Goal: Task Accomplishment & Management: Manage account settings

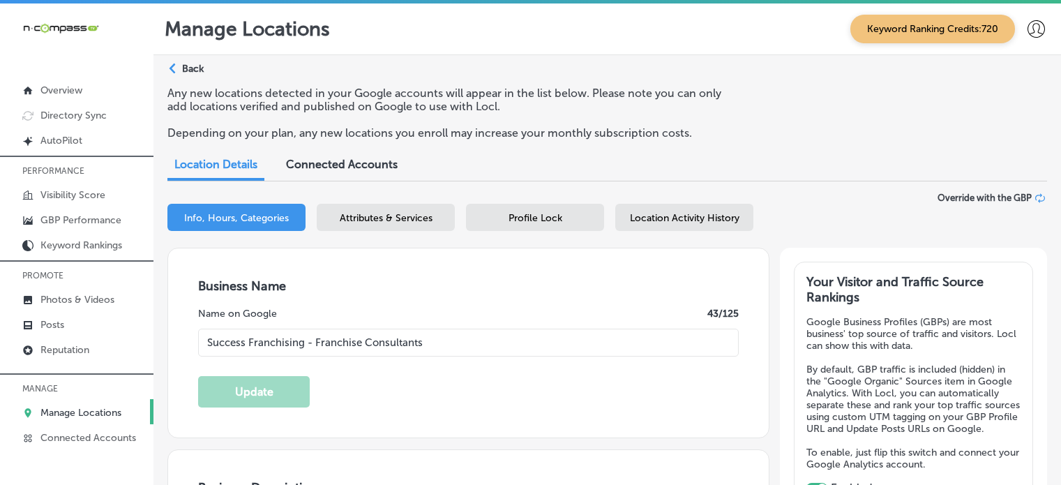
select select "US"
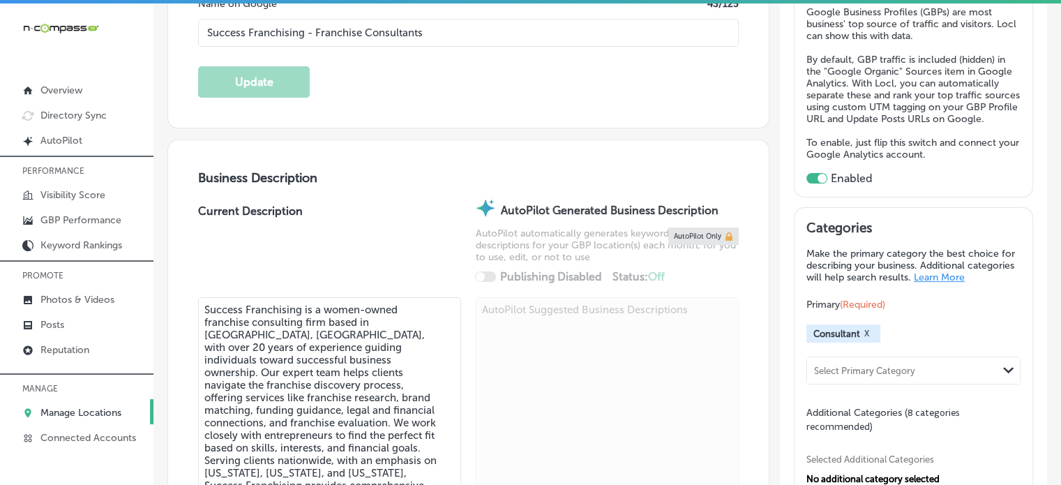
scroll to position [311, 0]
click at [79, 415] on p "Manage Locations" at bounding box center [80, 413] width 81 height 12
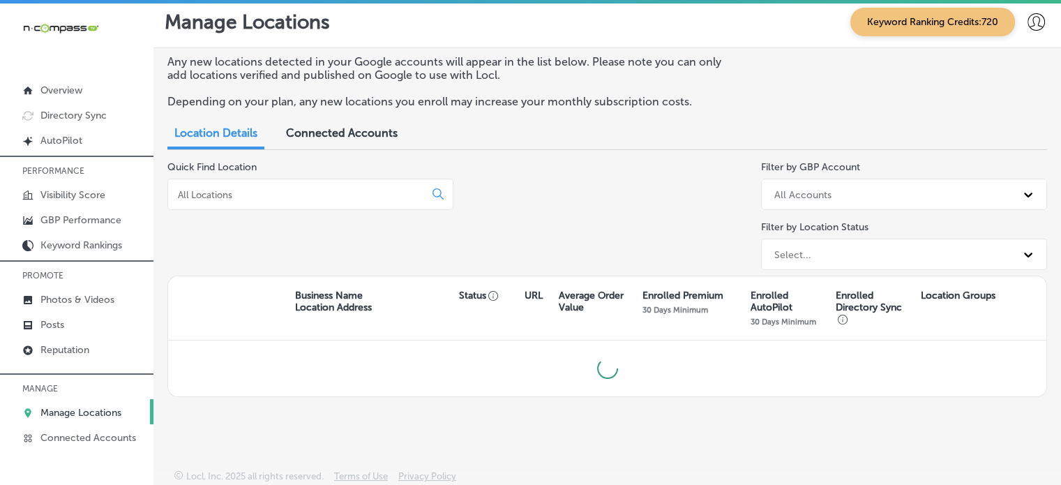
scroll to position [6, 0]
click at [313, 197] on input at bounding box center [299, 196] width 245 height 13
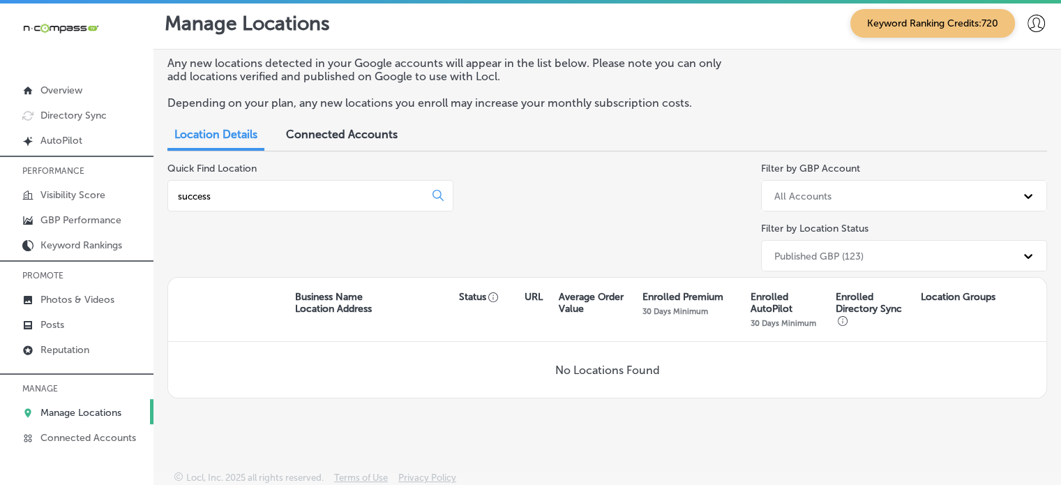
type input "success"
click at [839, 257] on div "Published GBP (123)" at bounding box center [819, 256] width 89 height 12
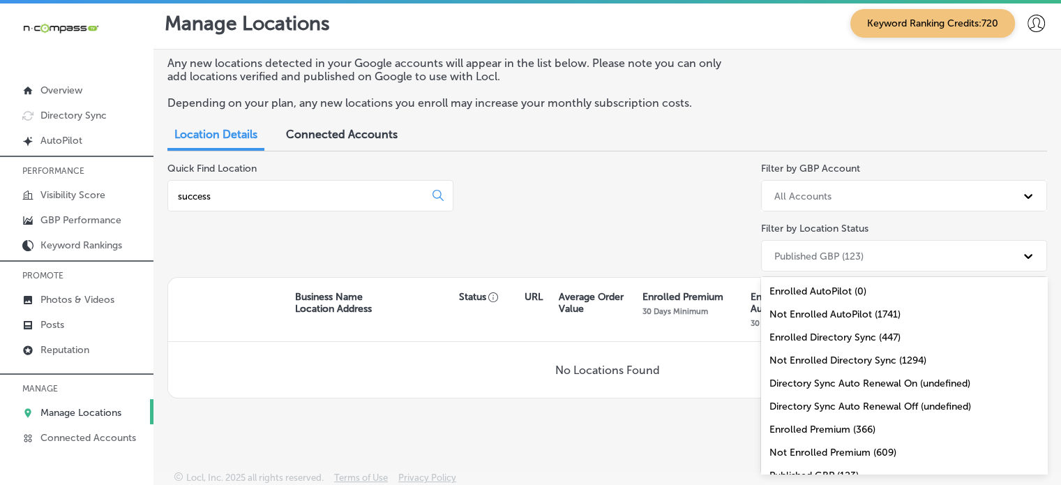
scroll to position [60, 0]
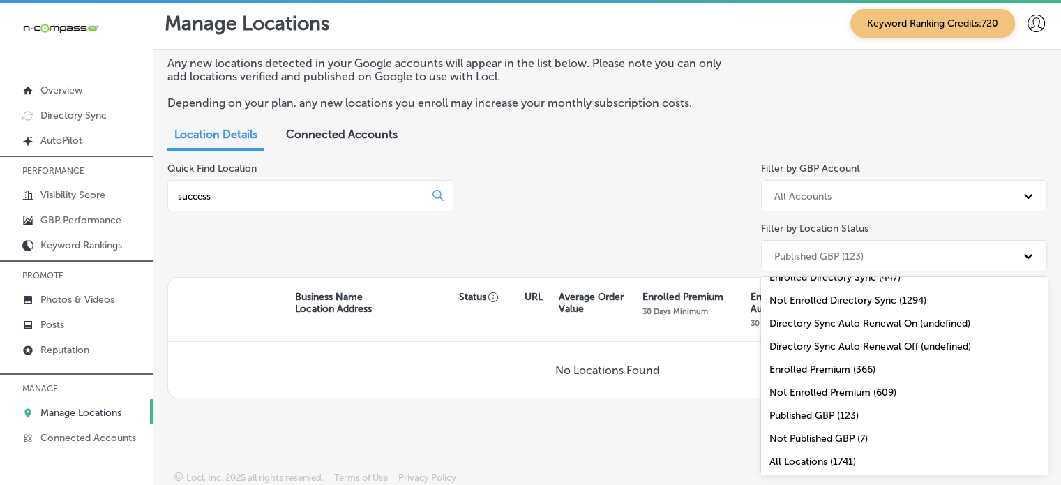
click at [822, 463] on div "All Locations (1741)" at bounding box center [904, 461] width 286 height 23
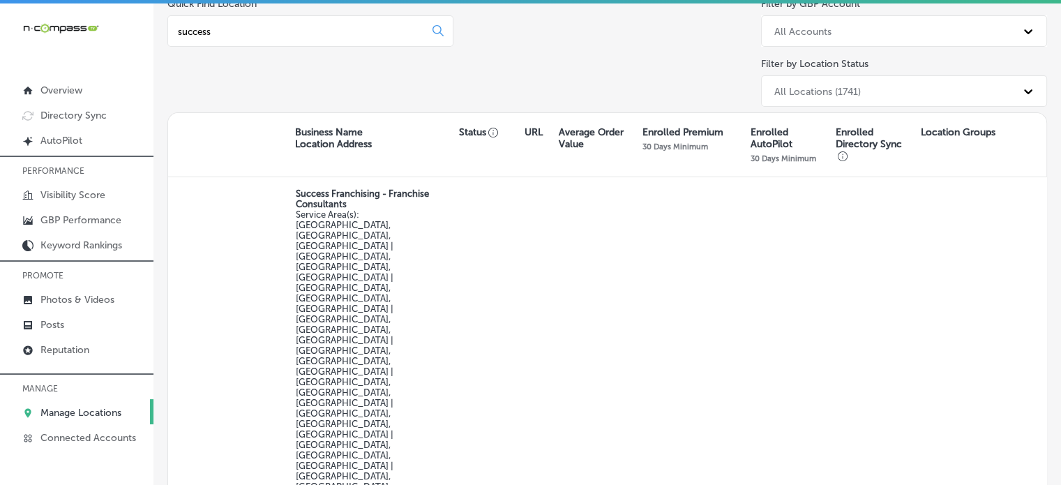
scroll to position [186, 0]
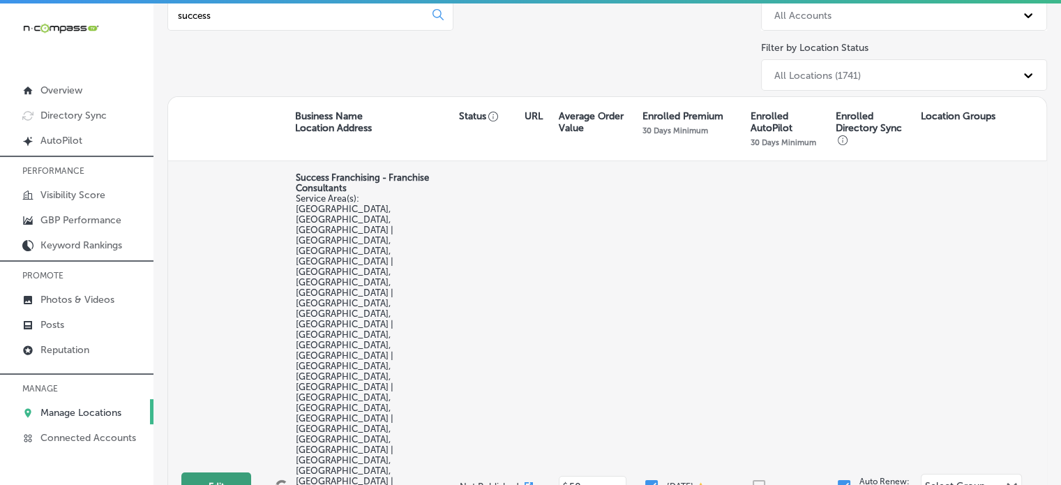
click at [230, 472] on button "Edit" at bounding box center [216, 486] width 70 height 29
select select "US"
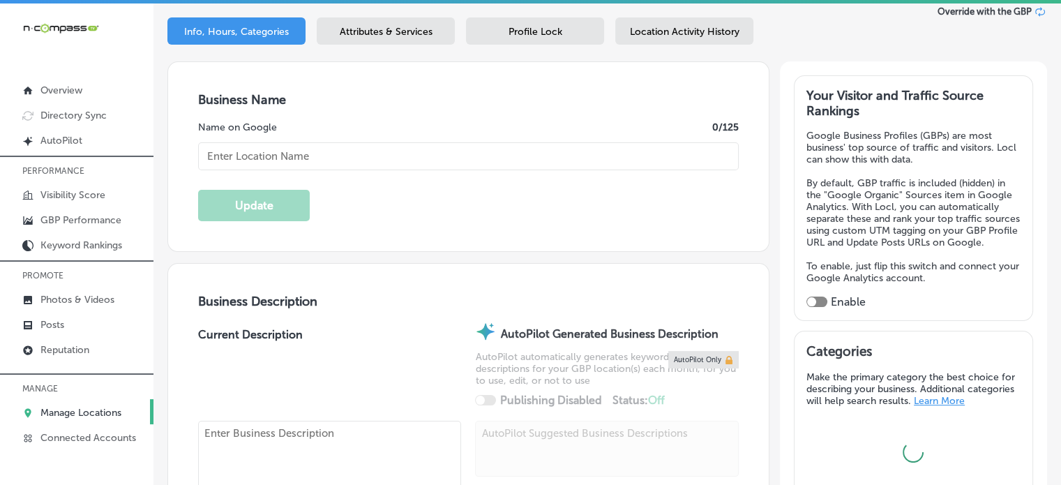
scroll to position [211, 0]
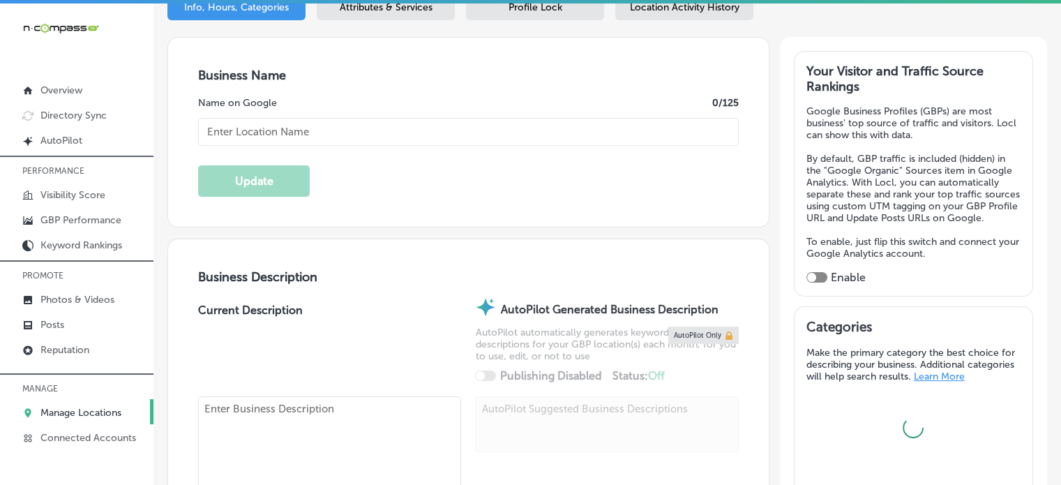
type input "Success Franchising - Franchise Consultants"
checkbox input "false"
type input "945 McKinney St #11326"
type input "Houston"
type input "77002"
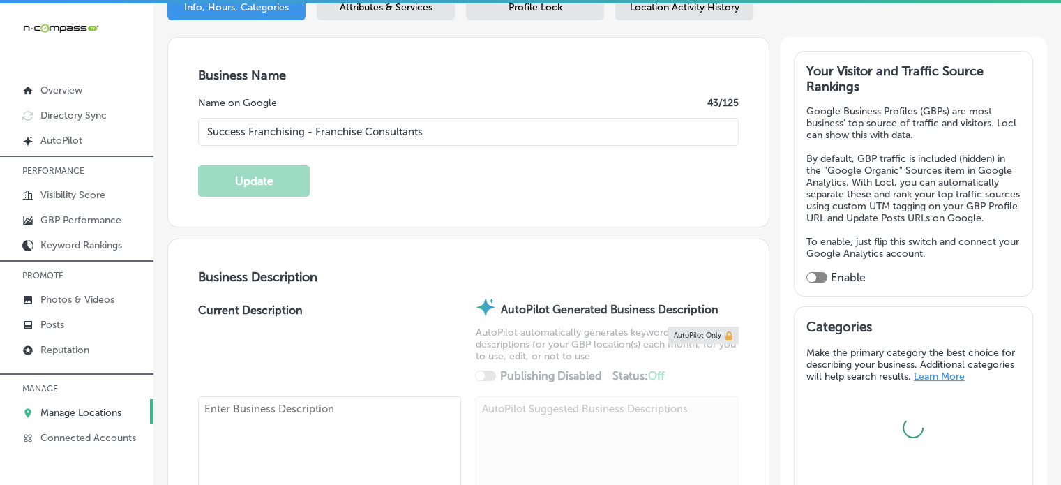
type input "US"
type input "http://www.successfranchising.com/contact-us/"
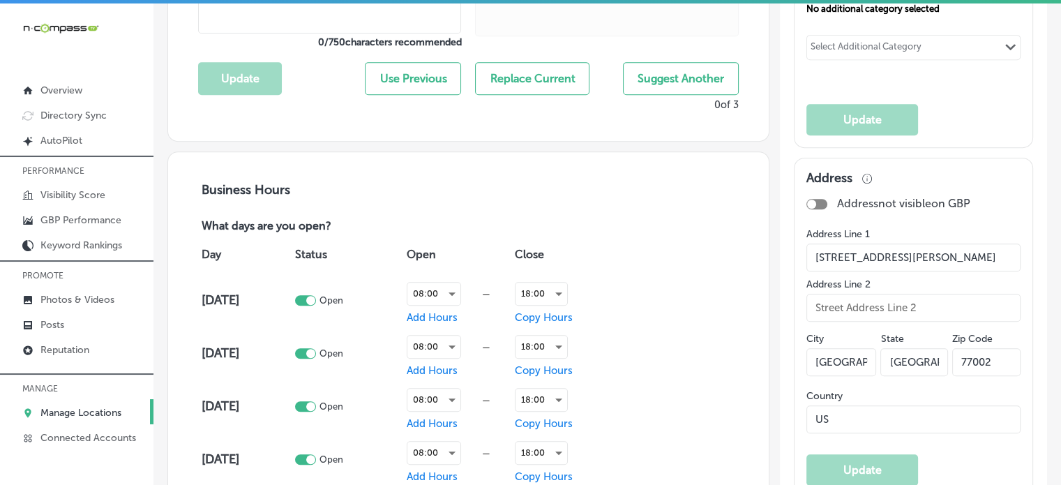
checkbox input "true"
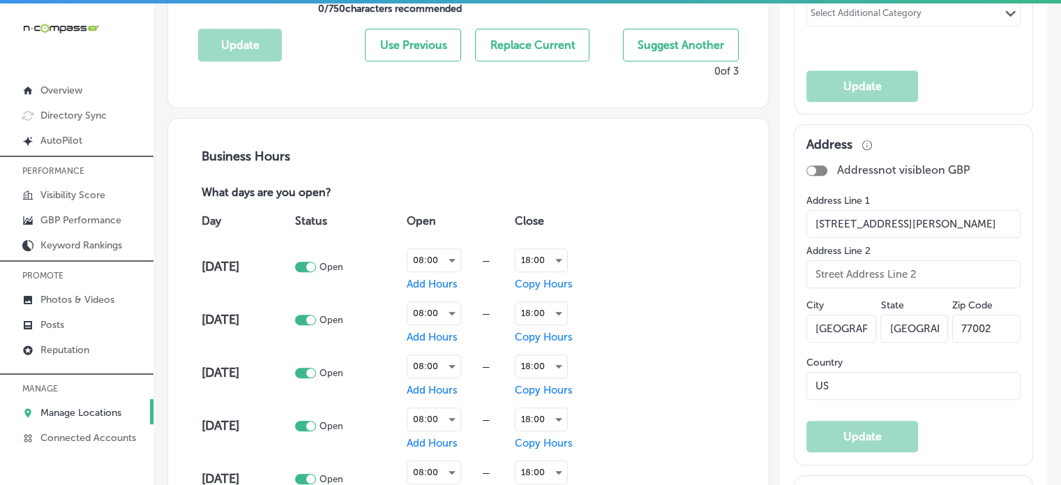
type textarea "Success Franchising is a women-owned franchise consulting firm based in Houston…"
type input "+1 281 782 3564"
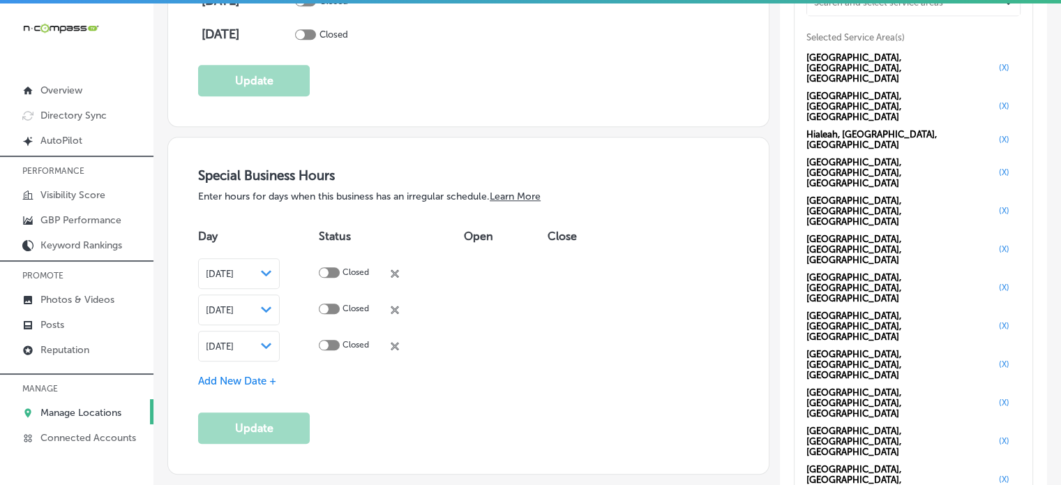
scroll to position [1294, 0]
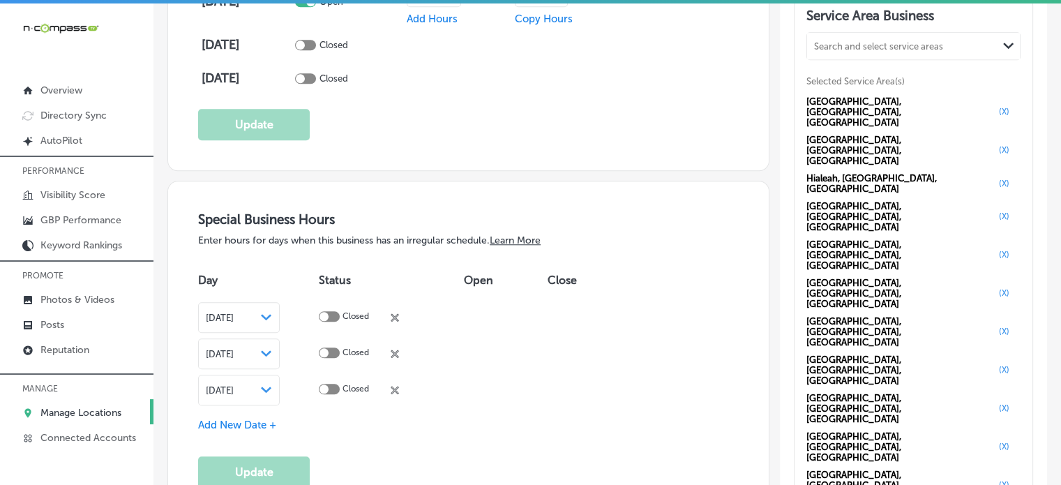
click at [918, 51] on div "Search and select service areas" at bounding box center [878, 45] width 129 height 10
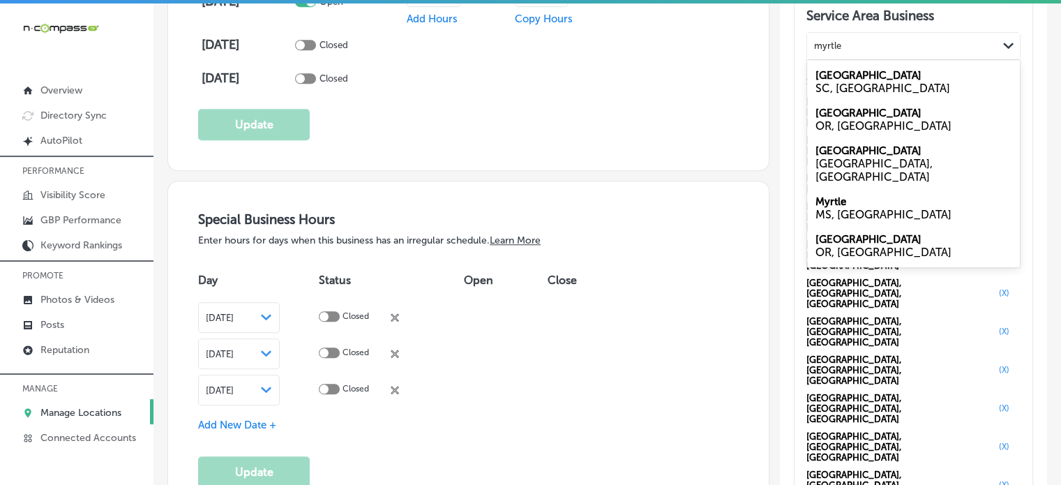
click at [874, 91] on div "SC, USA" at bounding box center [914, 88] width 196 height 13
type input "myrtle"
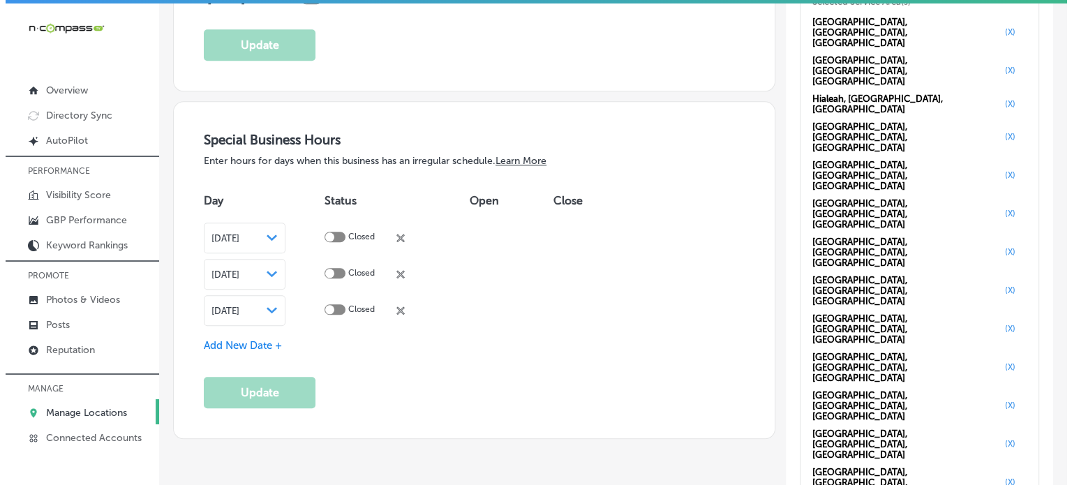
scroll to position [1374, 0]
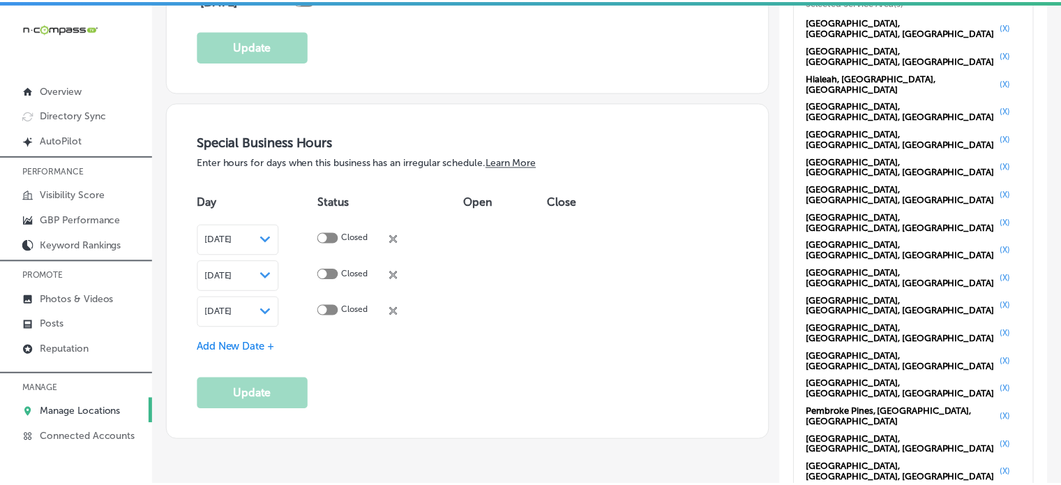
scroll to position [1376, 0]
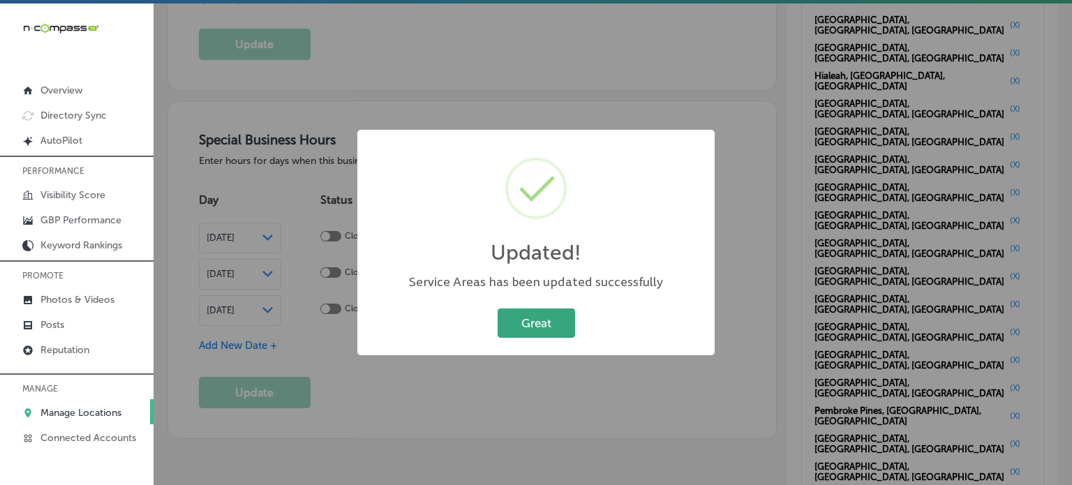
click at [569, 331] on button "Great" at bounding box center [536, 322] width 77 height 29
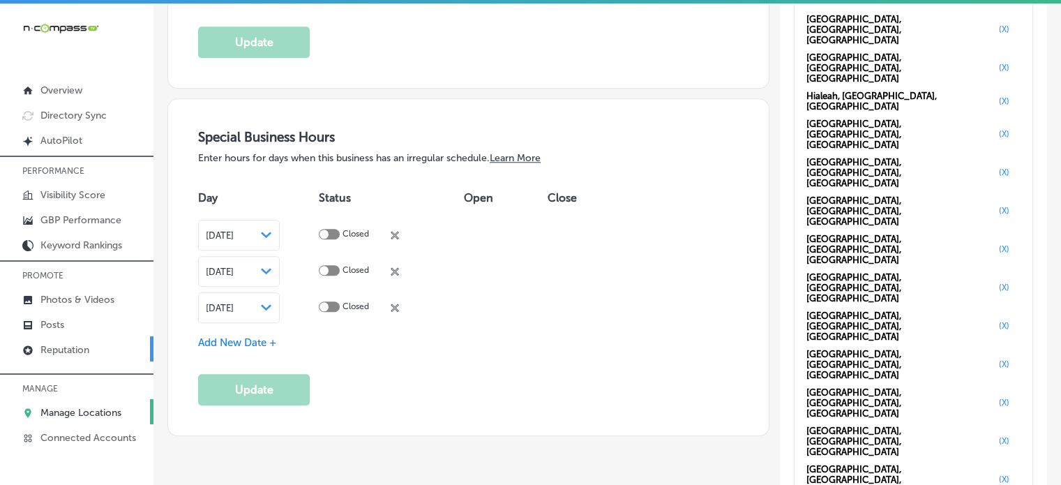
scroll to position [1374, 0]
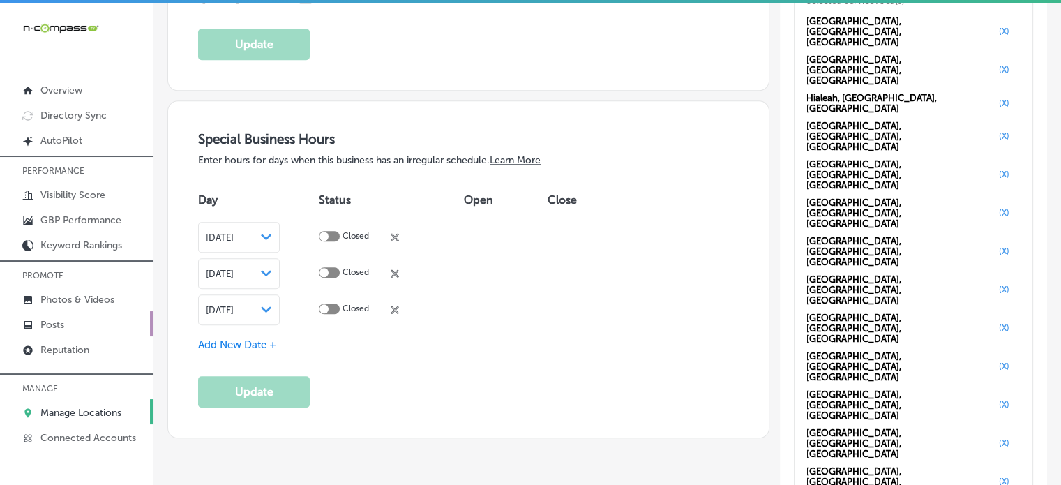
click at [68, 322] on link "Posts" at bounding box center [77, 323] width 154 height 25
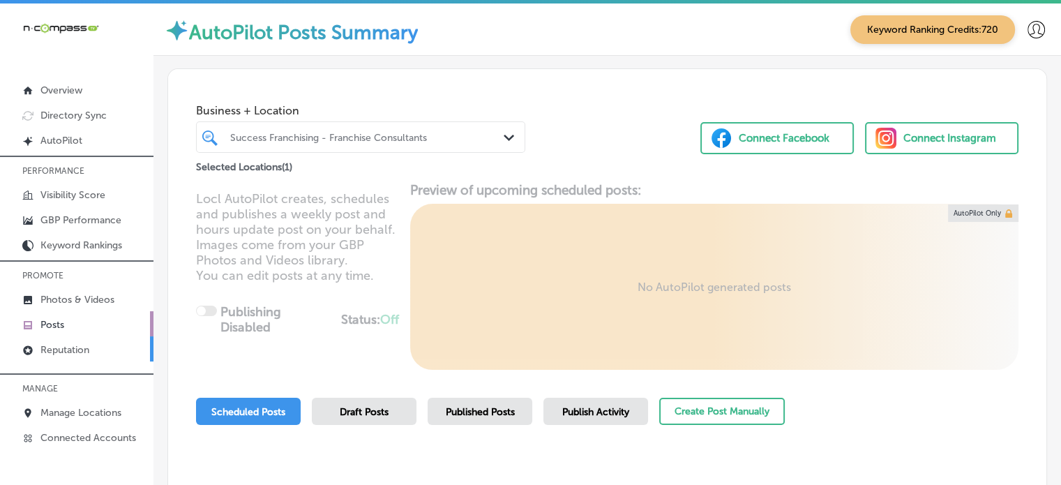
click at [64, 346] on p "Reputation" at bounding box center [64, 350] width 49 height 12
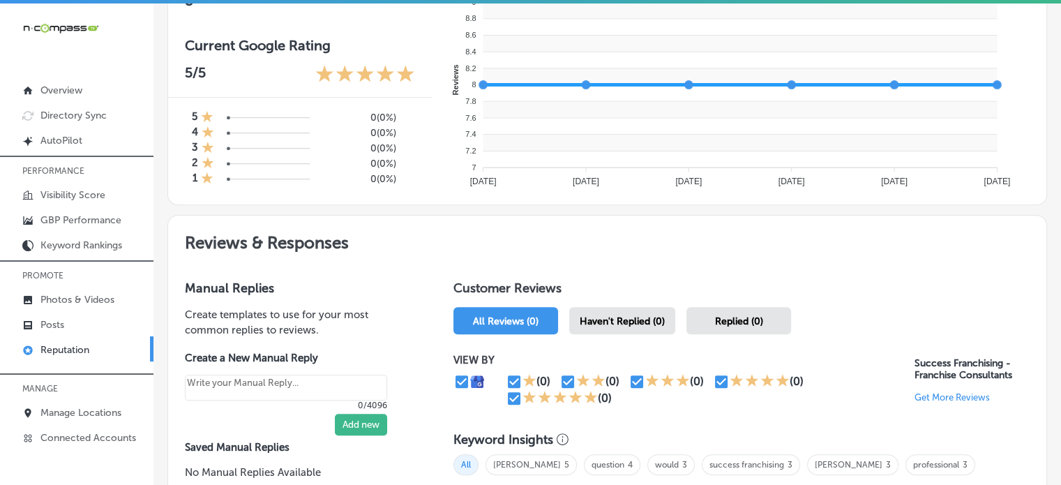
scroll to position [583, 0]
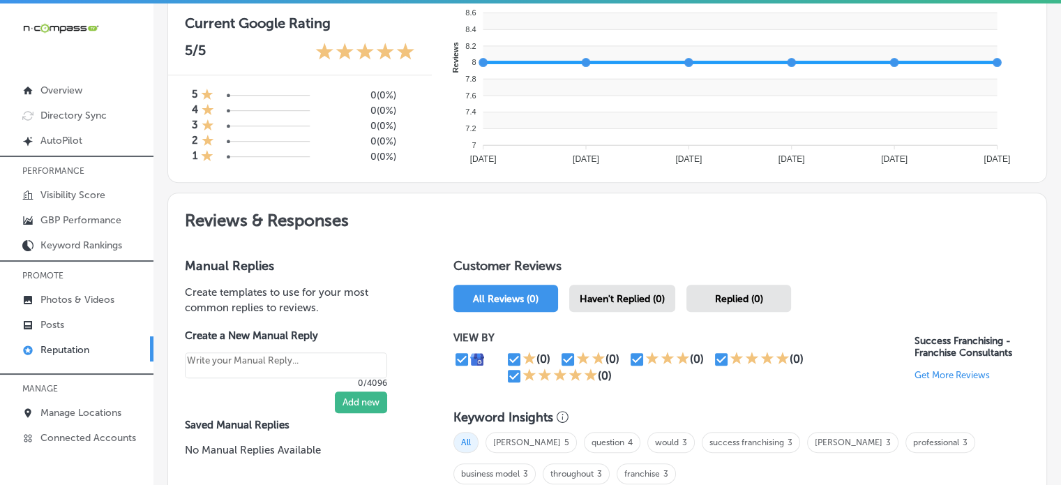
click at [627, 304] on div "Haven't Replied (0)" at bounding box center [622, 298] width 106 height 27
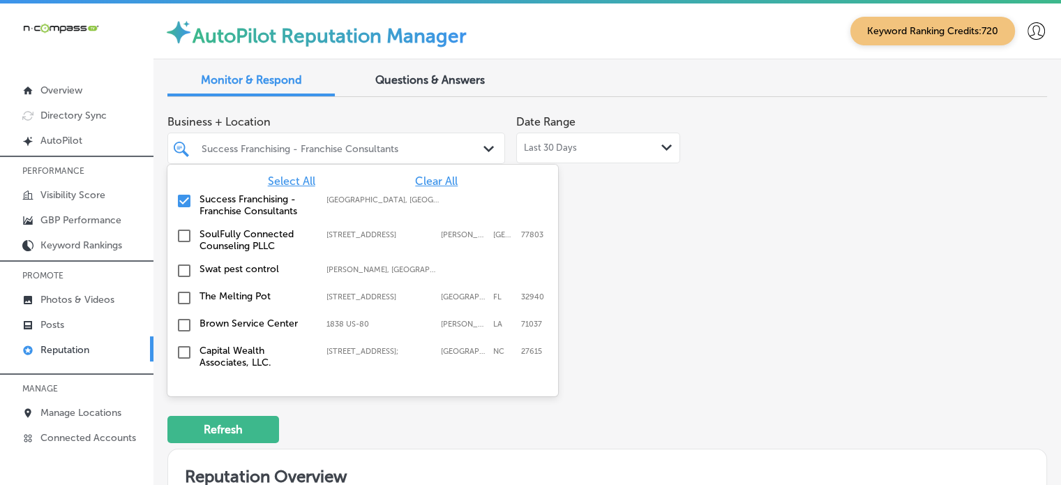
click at [442, 163] on div "Success Franchising - Franchise Consultants Path Created with Sketch." at bounding box center [336, 148] width 338 height 31
click at [438, 179] on span "Clear All" at bounding box center [436, 180] width 43 height 13
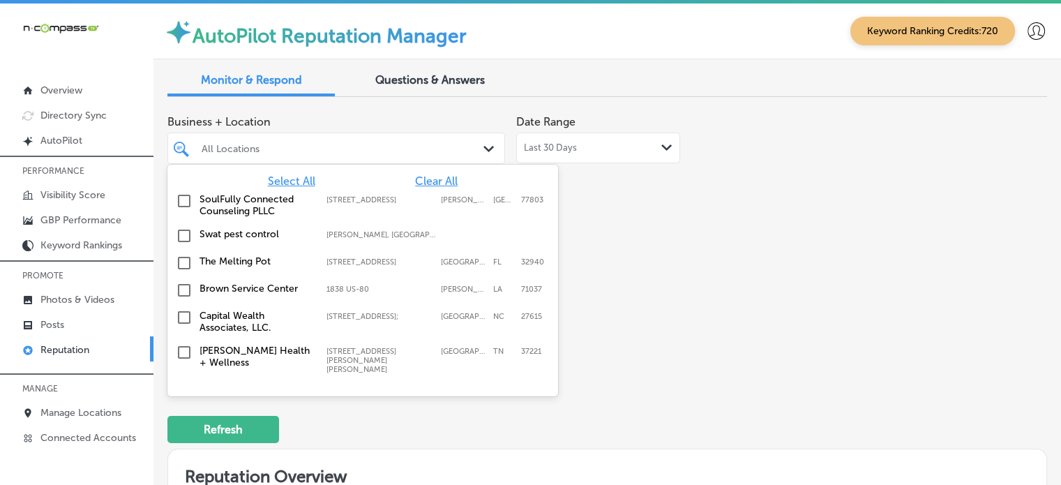
click at [282, 181] on span "Select All" at bounding box center [291, 180] width 47 height 13
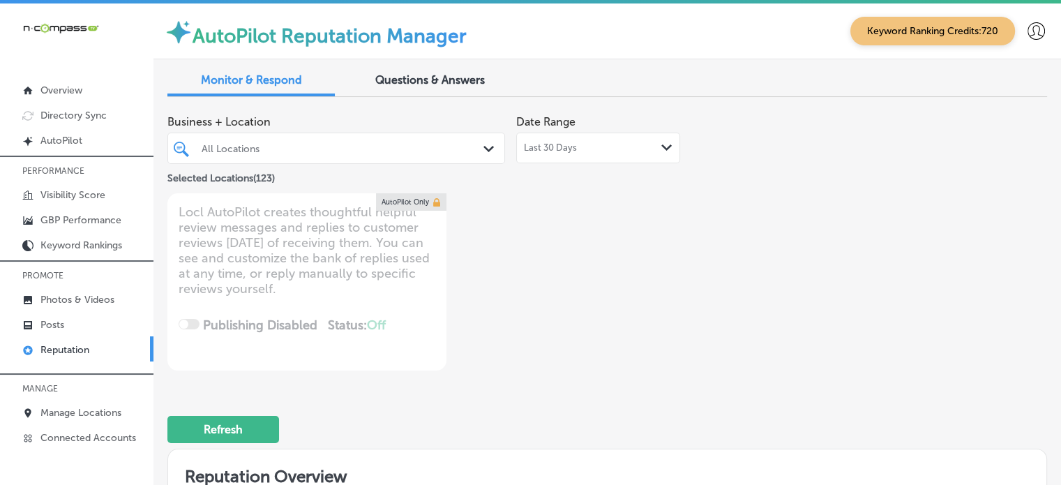
click at [662, 276] on div "Business + Location All Locations Path Created with Sketch. Selected Locations …" at bounding box center [431, 239] width 528 height 262
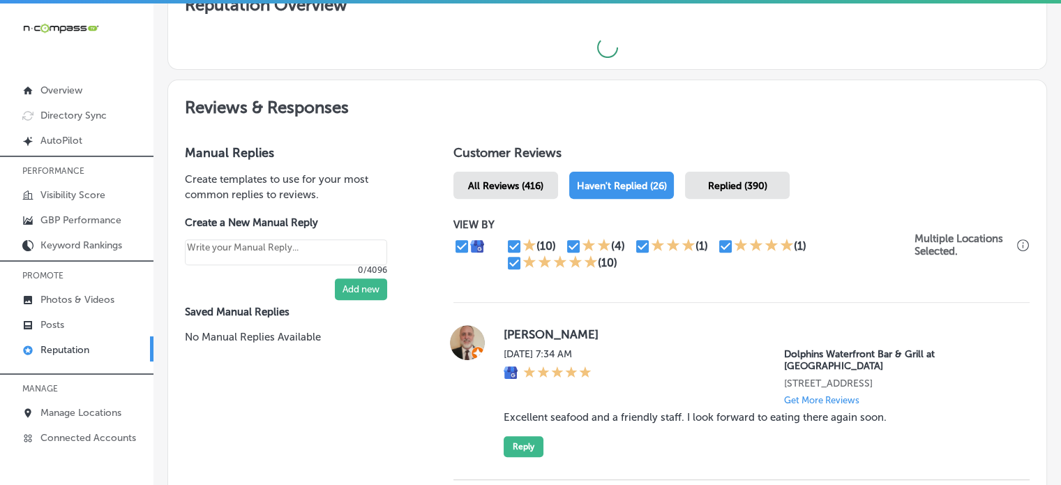
type textarea "x"
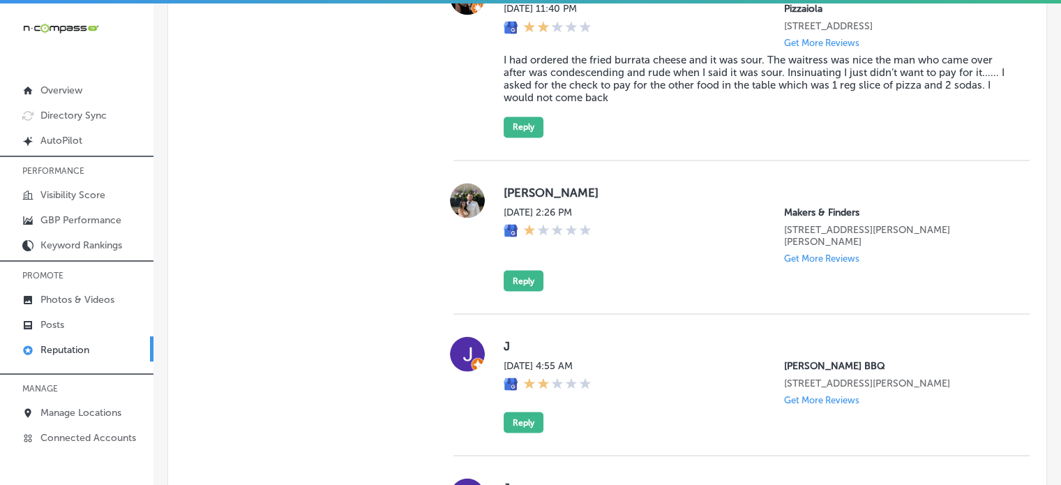
scroll to position [2498, 0]
click at [511, 195] on label "Aron Ortiz" at bounding box center [756, 193] width 504 height 14
copy label "Aron"
click at [537, 278] on button "Reply" at bounding box center [524, 281] width 40 height 21
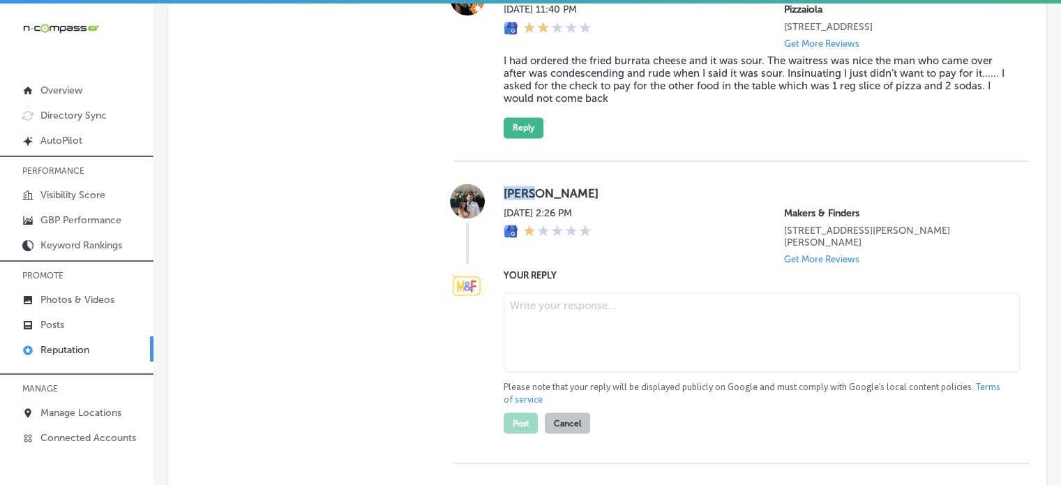
click at [569, 312] on textarea at bounding box center [762, 332] width 516 height 80
paste textarea "We sincerely apologize for your experience, Aron. We understand that your visit…"
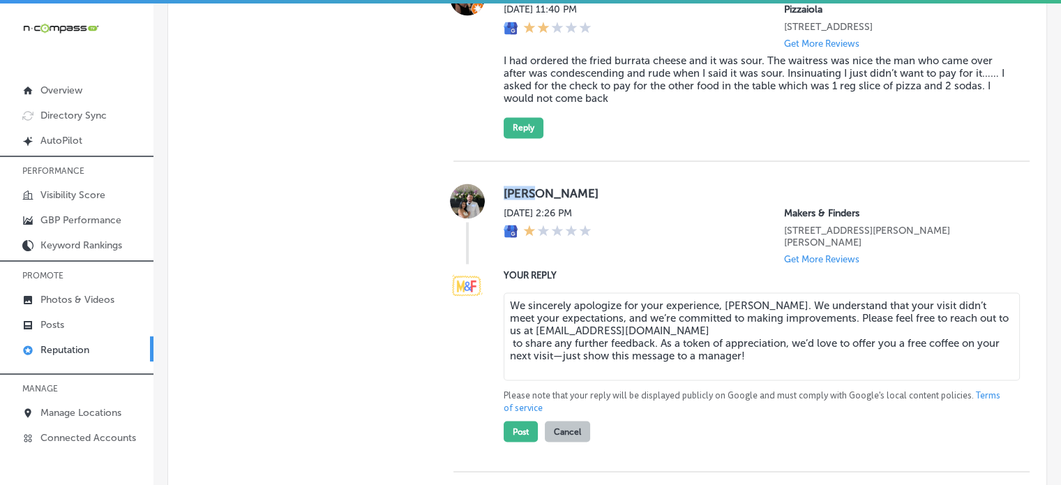
type textarea "We sincerely apologize for your experience, Aron. We understand that your visit…"
type textarea "x"
click at [511, 345] on textarea "We sincerely apologize for your experience, Aron. We understand that your visit…" at bounding box center [762, 336] width 516 height 88
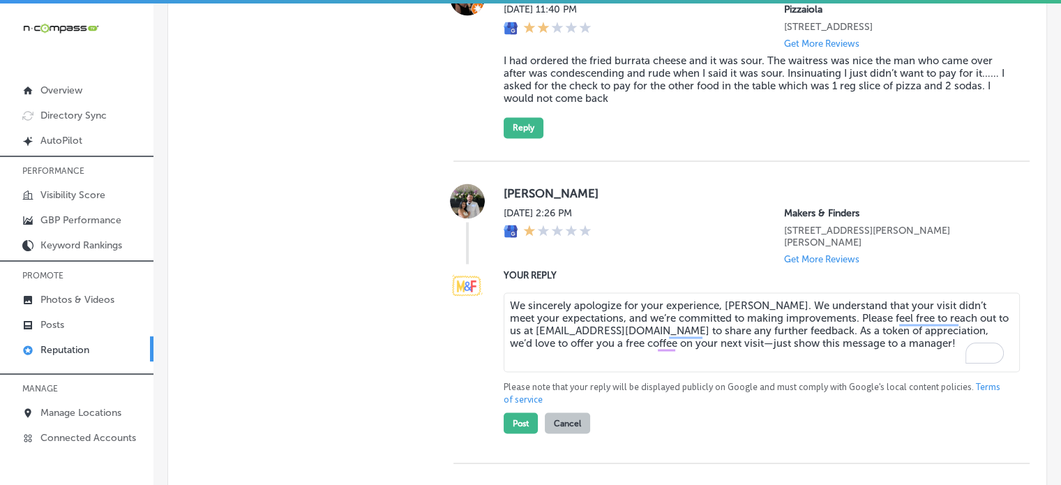
click at [849, 345] on textarea "We sincerely apologize for your experience, Aron. We understand that your visit…" at bounding box center [762, 332] width 516 height 80
type textarea "We sincerely apologize for your experience, Aron. We understand that your visit…"
click at [521, 424] on button "Post" at bounding box center [521, 422] width 34 height 21
type textarea "x"
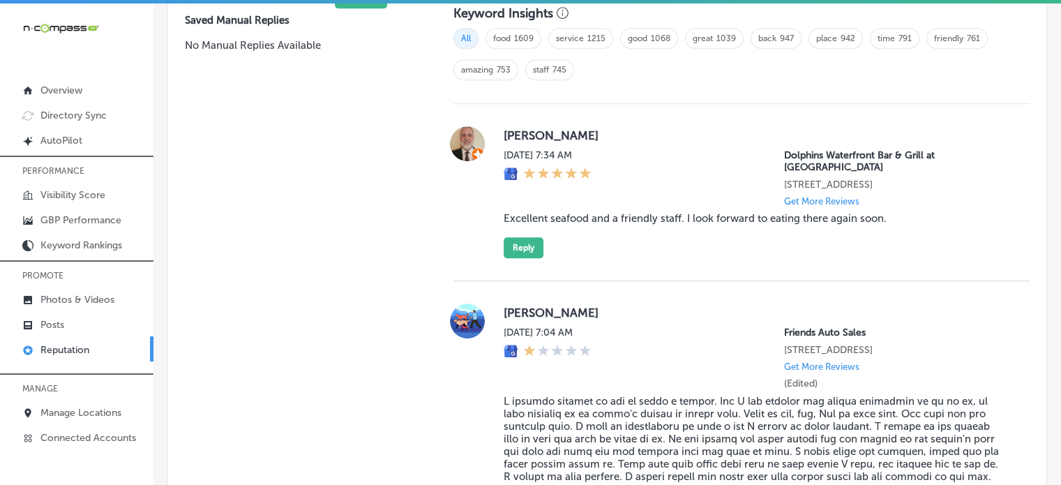
scroll to position [981, 0]
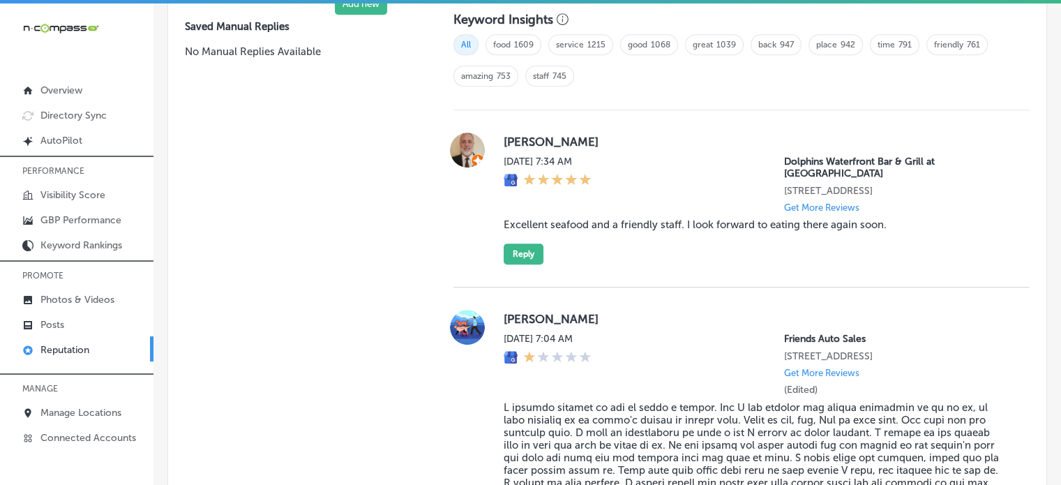
click at [606, 218] on blockquote "Excellent seafood and a friendly staff. I look forward to eating there again so…" at bounding box center [756, 224] width 504 height 13
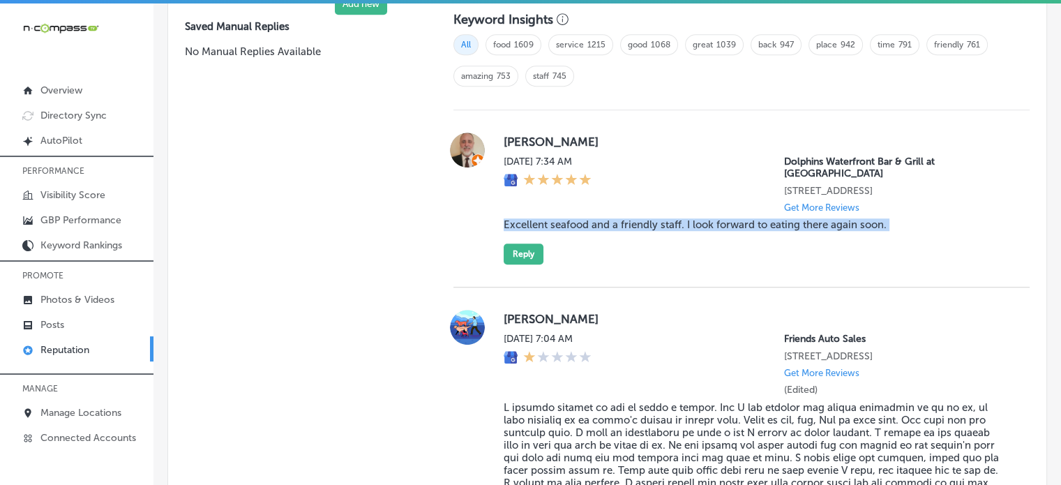
click at [606, 218] on blockquote "Excellent seafood and a friendly staff. I look forward to eating there again so…" at bounding box center [756, 224] width 504 height 13
copy blockquote "Excellent seafood and a friendly staff. I look forward to eating there again so…"
click at [530, 244] on button "Reply" at bounding box center [524, 254] width 40 height 21
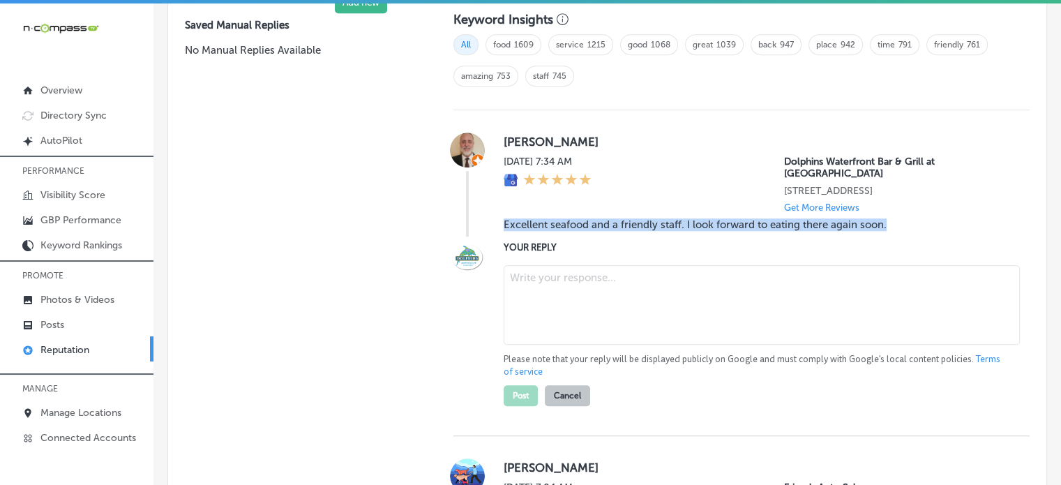
scroll to position [980, 0]
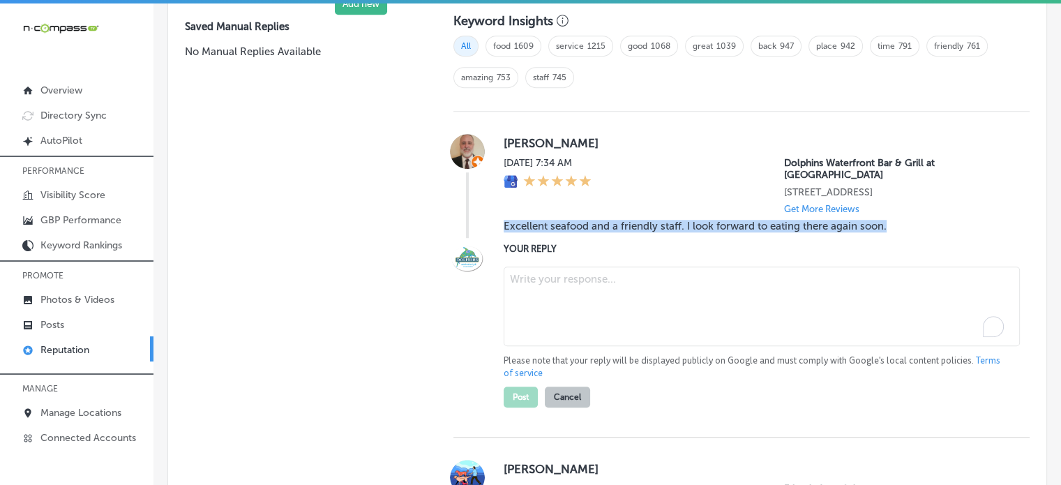
click at [569, 267] on textarea "To enrich screen reader interactions, please activate Accessibility in Grammarl…" at bounding box center [762, 307] width 516 height 80
paste textarea "Thank you for the wonderful 5-star review, Rob! We’re so happy to hear you enjo…"
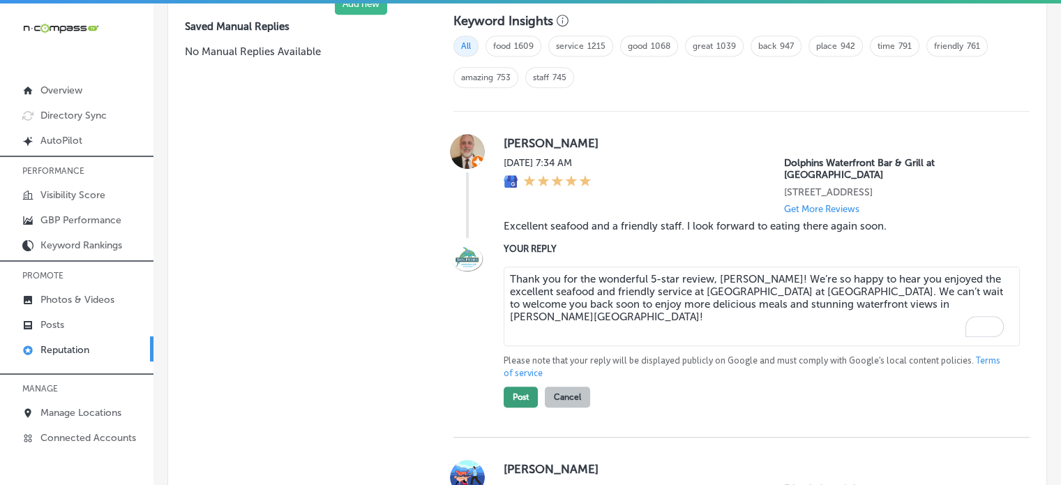
type textarea "Thank you for the wonderful 5-star review, Rob! We’re so happy to hear you enjo…"
click at [525, 387] on button "Post" at bounding box center [521, 397] width 34 height 21
type textarea "x"
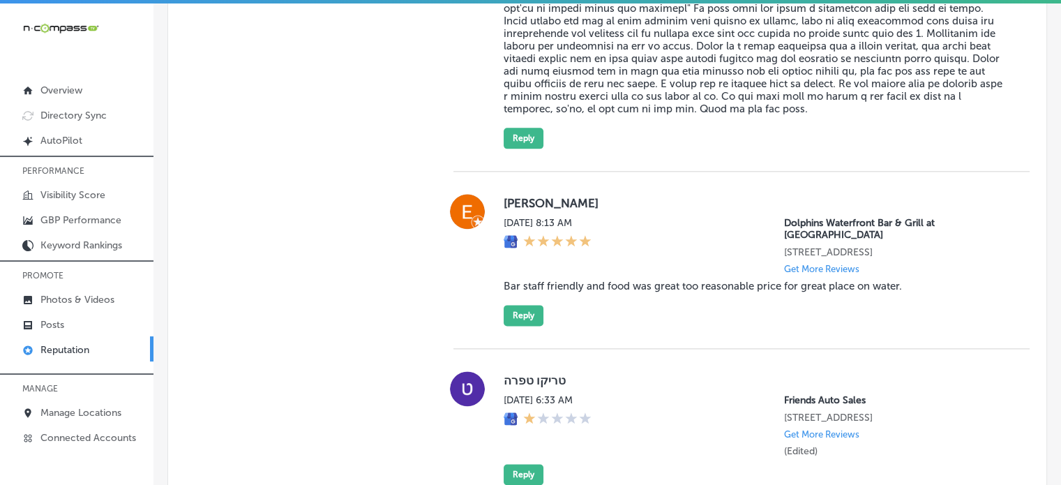
scroll to position [1771, 0]
click at [589, 292] on blockquote "Bar staff friendly and food was great too reasonable price for great place on w…" at bounding box center [756, 285] width 504 height 13
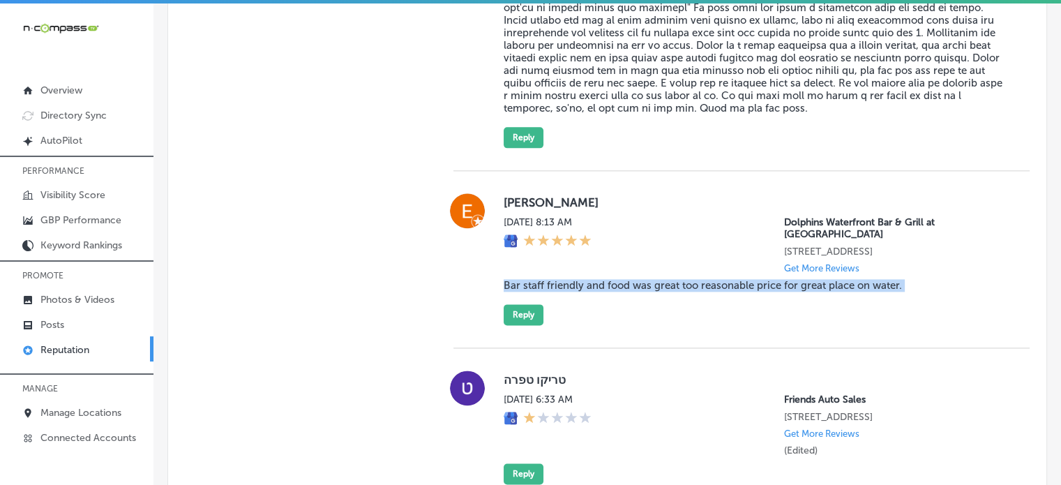
click at [589, 292] on blockquote "Bar staff friendly and food was great too reasonable price for great place on w…" at bounding box center [756, 285] width 504 height 13
copy blockquote "Bar staff friendly and food was great too reasonable price for great place on w…"
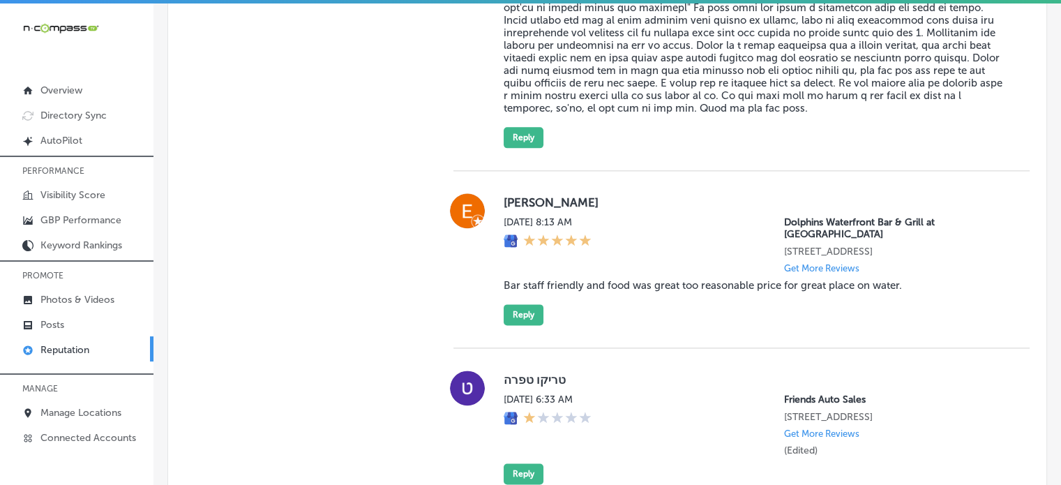
click at [542, 337] on div "Ed Matherly Tue, Oct 7, 2025 8:13 AM Dolphins Waterfront Bar & Grill at Cape Cr…" at bounding box center [742, 259] width 576 height 177
click at [528, 325] on button "Reply" at bounding box center [524, 314] width 40 height 21
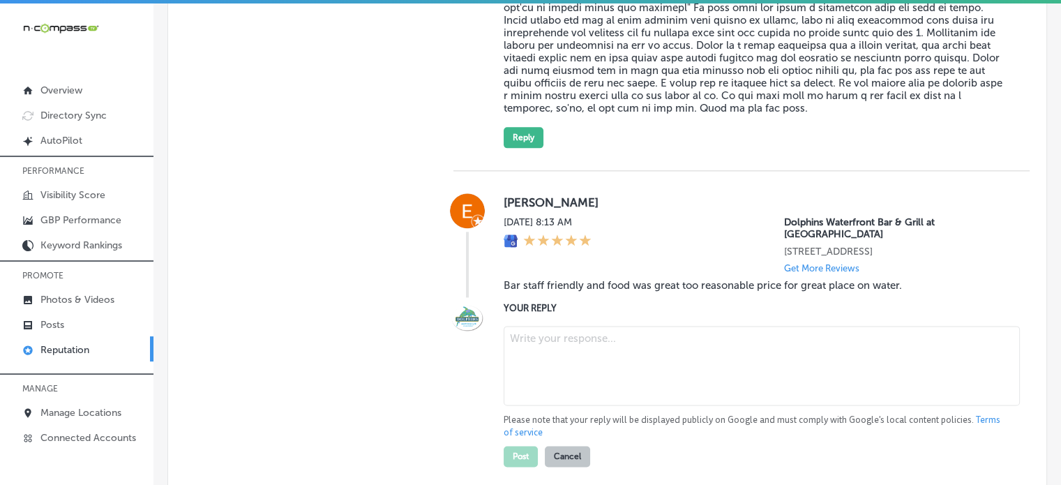
click at [567, 351] on textarea at bounding box center [762, 366] width 516 height 80
paste textarea "Thank you for the fantastic 5-star review, Ed! We’re thrilled to hear you enjoy…"
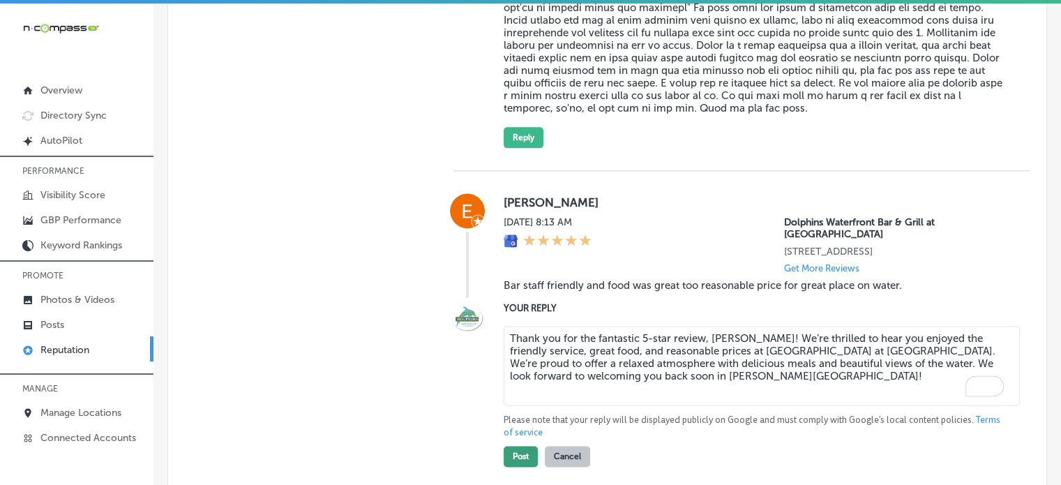
type textarea "Thank you for the fantastic 5-star review, Ed! We’re thrilled to hear you enjoy…"
click at [516, 465] on button "Post" at bounding box center [521, 456] width 34 height 21
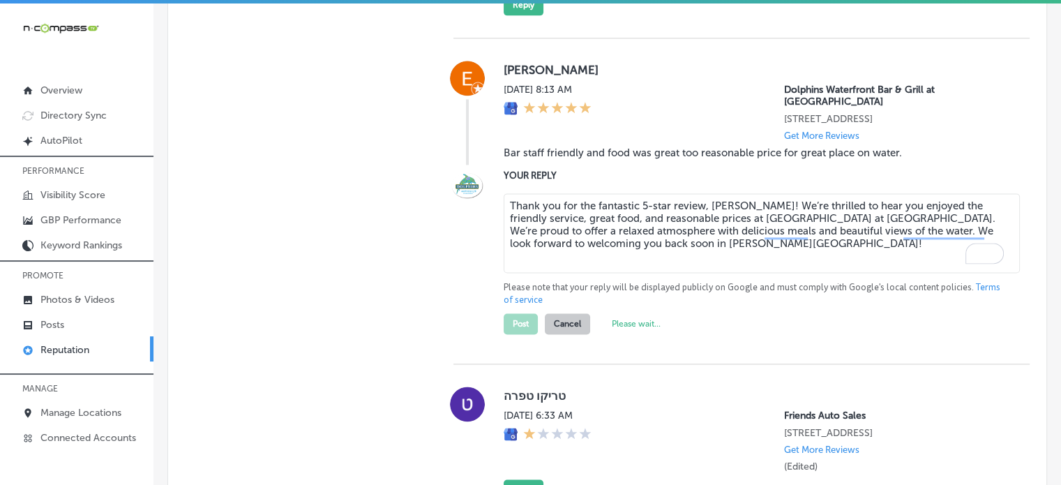
scroll to position [1904, 0]
type textarea "x"
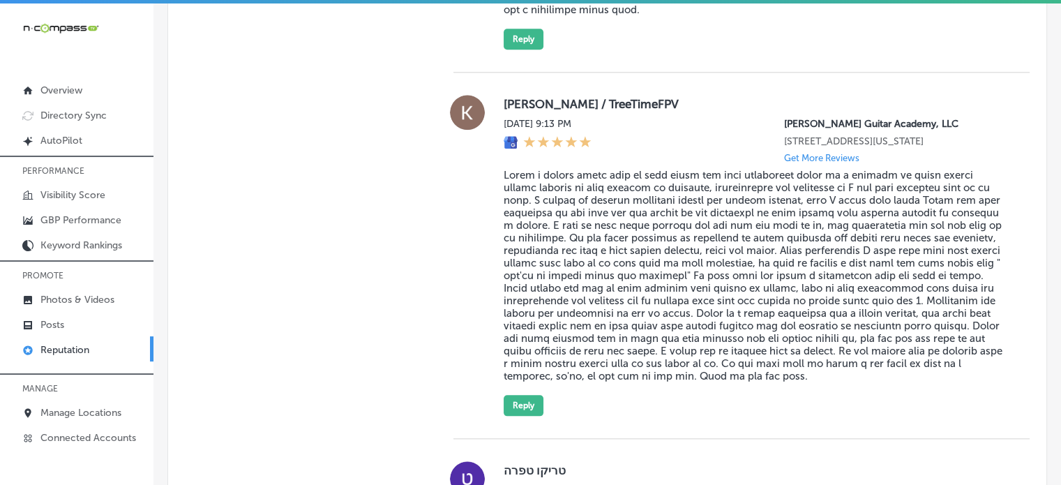
scroll to position [1505, 0]
click at [588, 284] on blockquote at bounding box center [756, 274] width 504 height 214
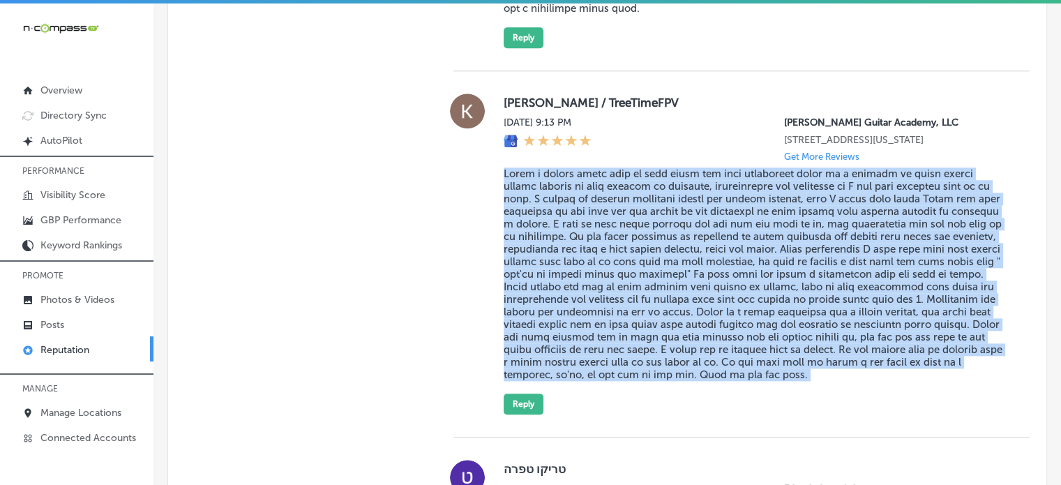
click at [588, 284] on blockquote at bounding box center [756, 274] width 504 height 214
copy blockquote "After a broken wrist left my left wrist and hand completely froze up i decided …"
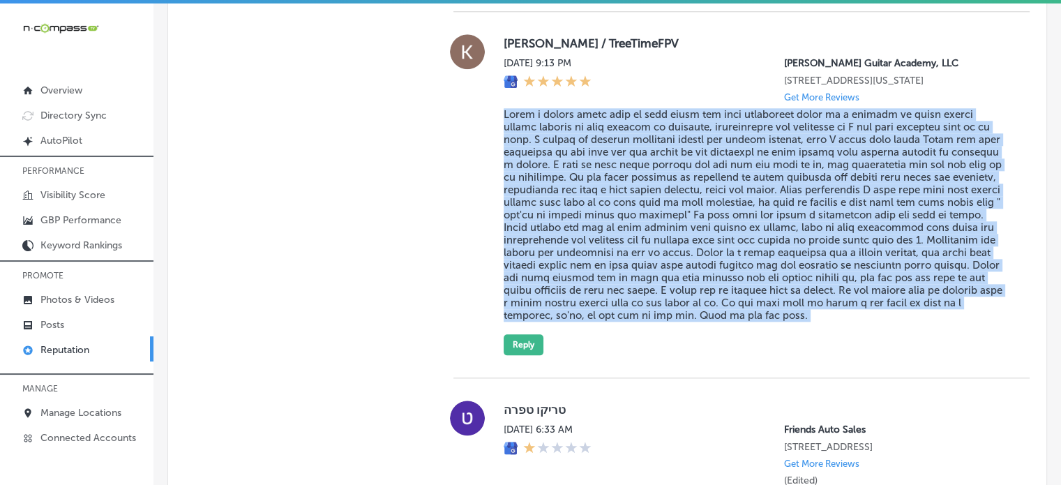
scroll to position [1565, 0]
click at [524, 355] on button "Reply" at bounding box center [524, 344] width 40 height 21
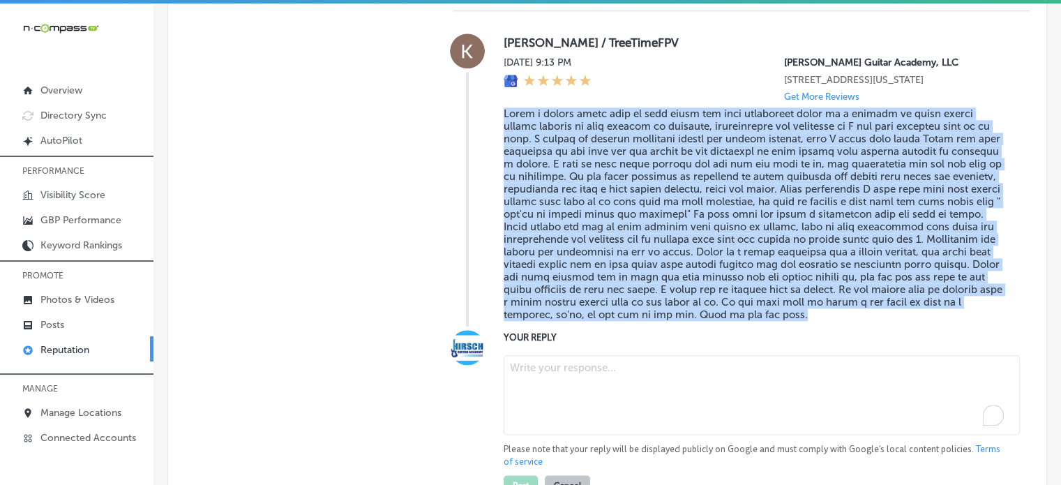
click at [563, 387] on textarea "To enrich screen reader interactions, please activate Accessibility in Grammarl…" at bounding box center [762, 395] width 516 height 80
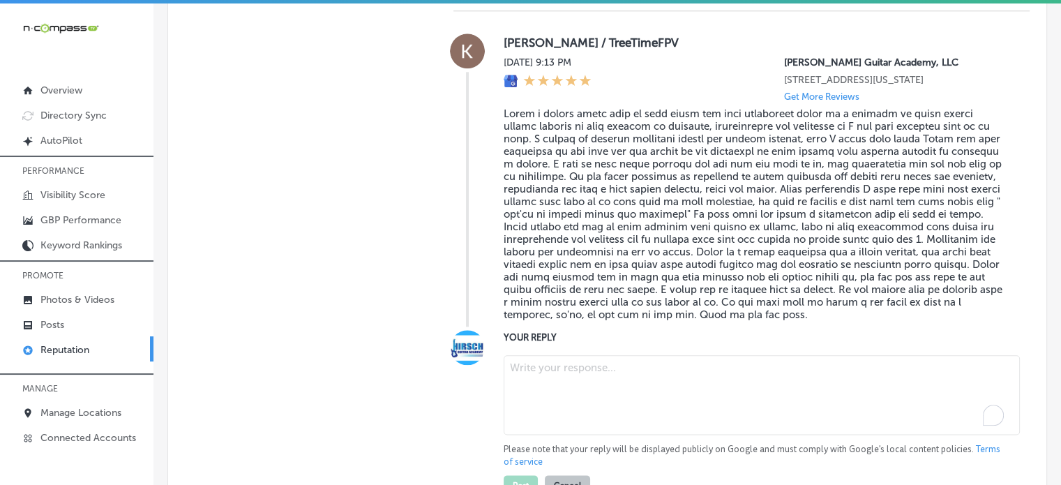
paste textarea "Thank you for the amazing review, Kevin! We're thrilled to hear that Hirsch Gui…"
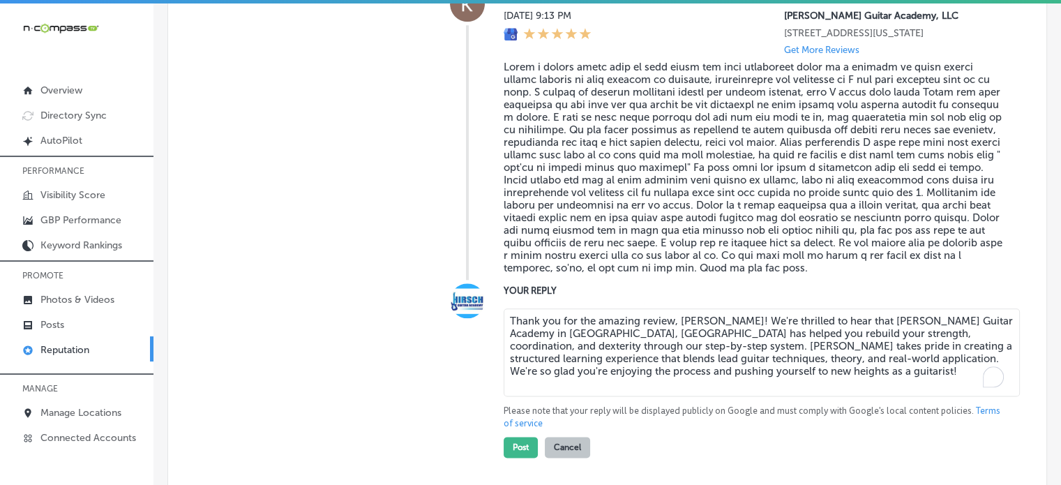
scroll to position [1636, 0]
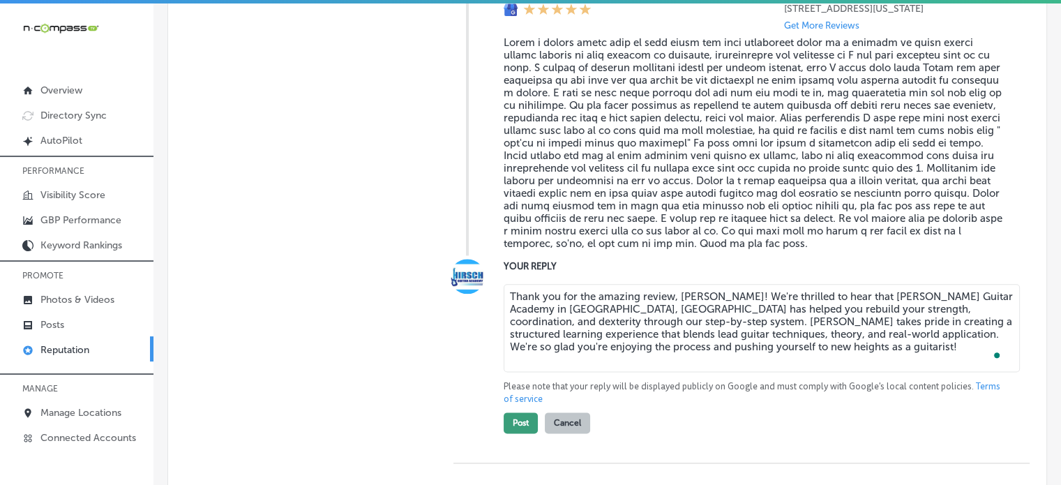
type textarea "Thank you for the amazing review, Kevin! We're thrilled to hear that Hirsch Gui…"
click at [526, 433] on button "Post" at bounding box center [521, 422] width 34 height 21
type textarea "x"
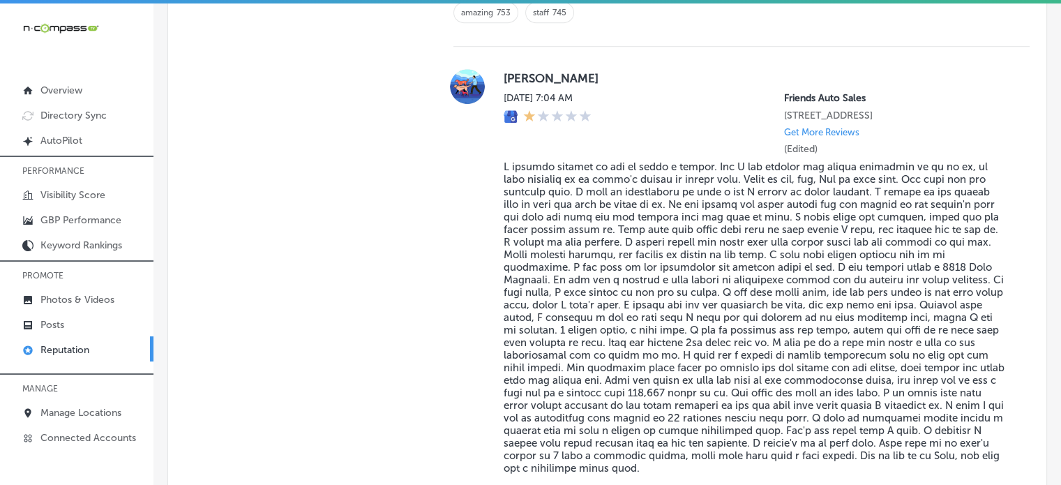
scroll to position [1044, 0]
click at [574, 188] on blockquote at bounding box center [756, 318] width 504 height 314
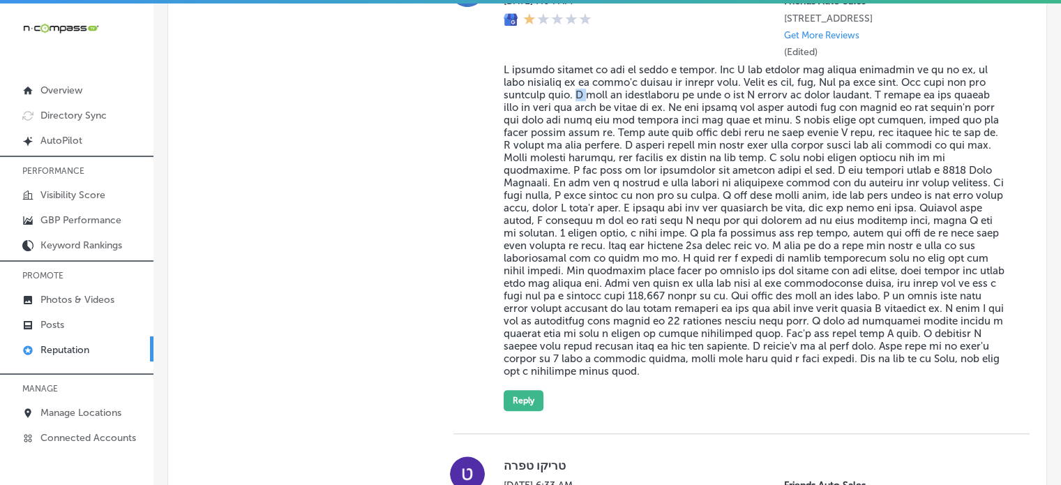
scroll to position [1112, 0]
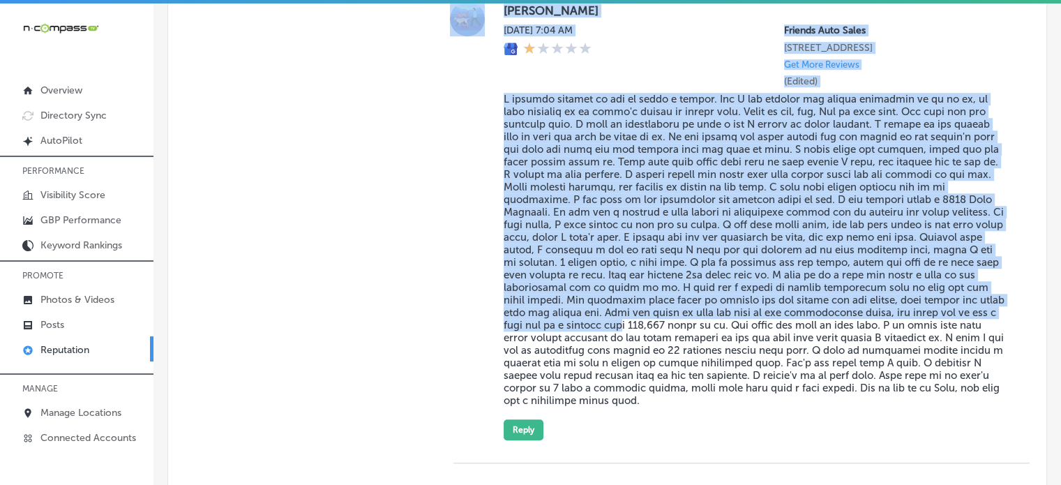
drag, startPoint x: 489, startPoint y: 76, endPoint x: 576, endPoint y: 324, distance: 262.7
click at [576, 324] on div "Tami Browning Wed, Oct 8, 2025 7:04 AM Friends Auto Sales 5201 E Colfax Ave Den…" at bounding box center [742, 220] width 576 height 439
click at [576, 324] on blockquote at bounding box center [756, 250] width 504 height 314
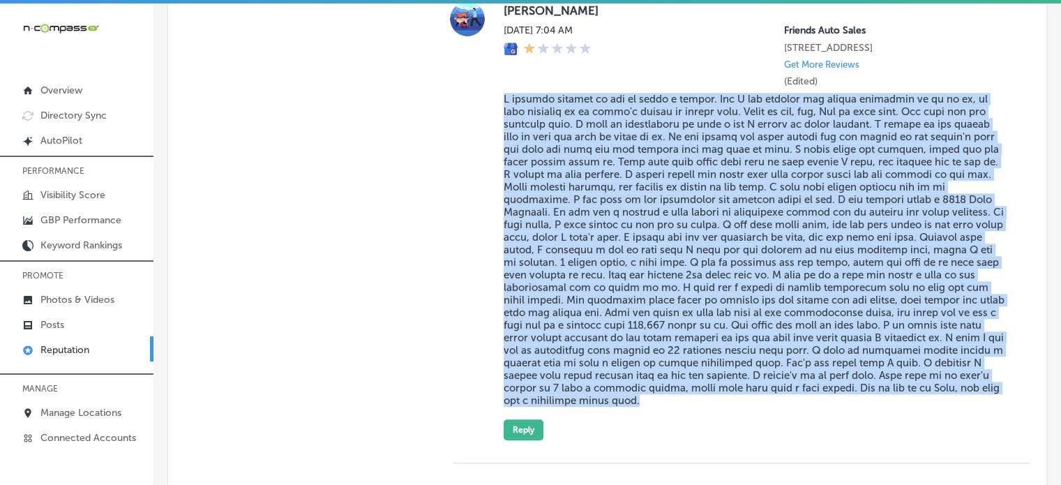
drag, startPoint x: 497, startPoint y: 94, endPoint x: 572, endPoint y: 412, distance: 327.0
click at [572, 412] on div "Tami Browning Wed, Oct 8, 2025 7:04 AM Friends Auto Sales 5201 E Colfax Ave Den…" at bounding box center [742, 220] width 576 height 439
copy blockquote "I debated whether or not to leave a review. But I had friends and family encour…"
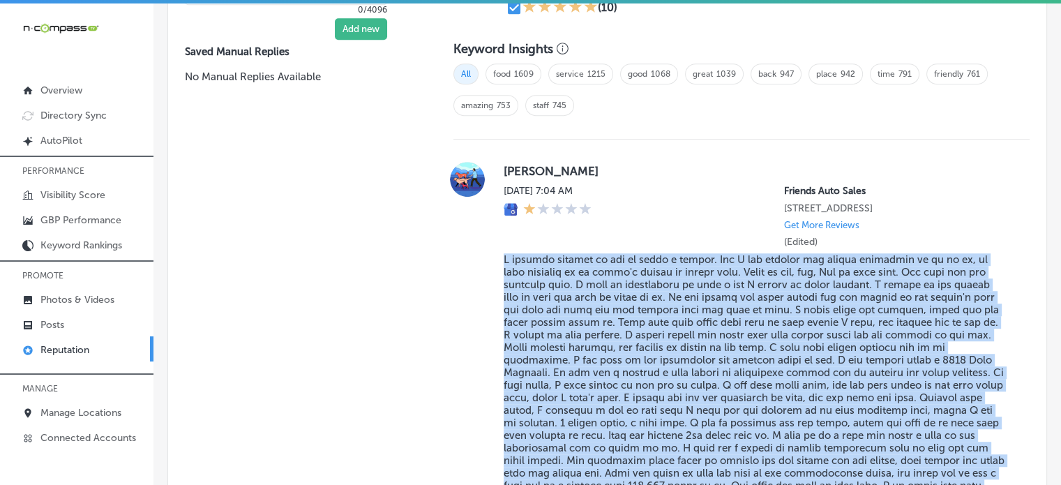
scroll to position [910, 0]
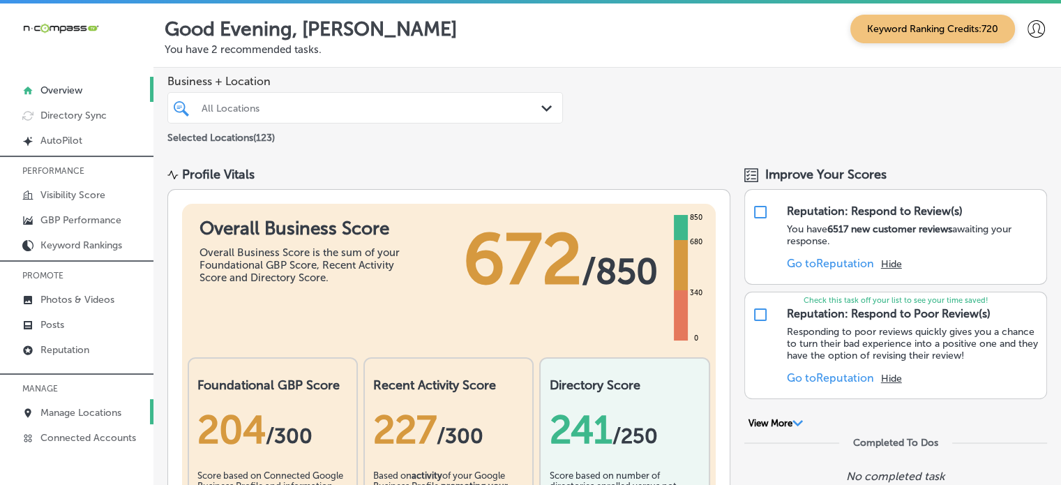
click at [96, 407] on p "Manage Locations" at bounding box center [80, 413] width 81 height 12
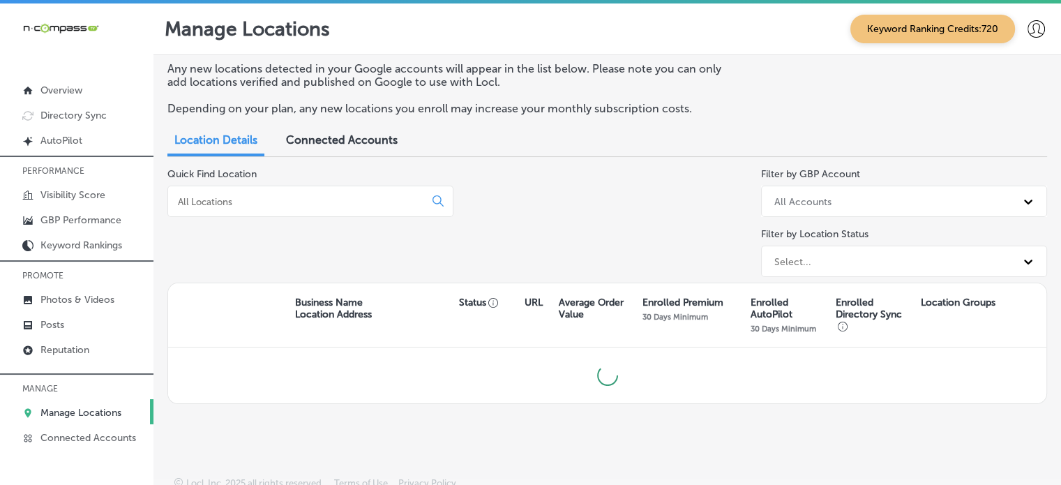
click at [270, 203] on input at bounding box center [299, 201] width 245 height 13
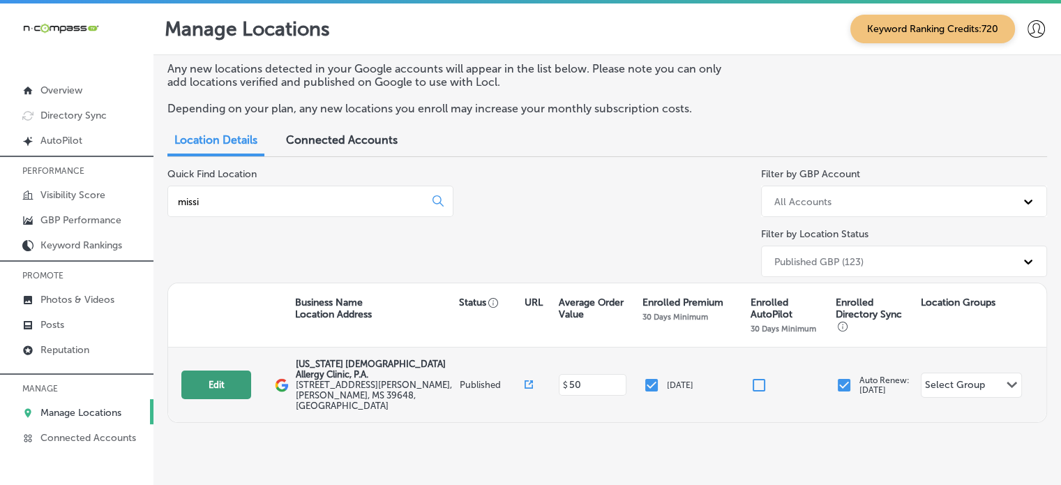
type input "missi"
click at [208, 371] on button "Edit" at bounding box center [216, 385] width 70 height 29
select select "US"
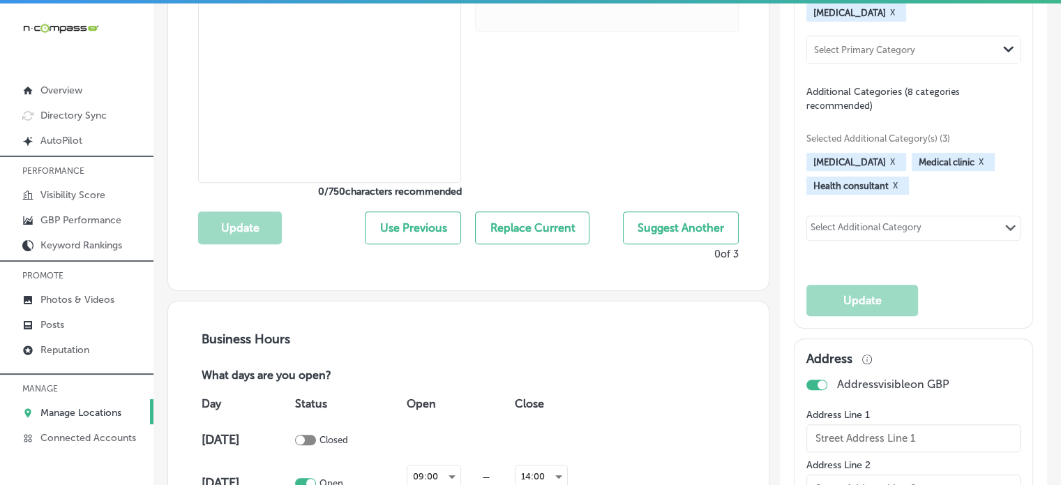
checkbox input "true"
type input "[US_STATE] [DEMOGRAPHIC_DATA] Allergy Clinic, P.A."
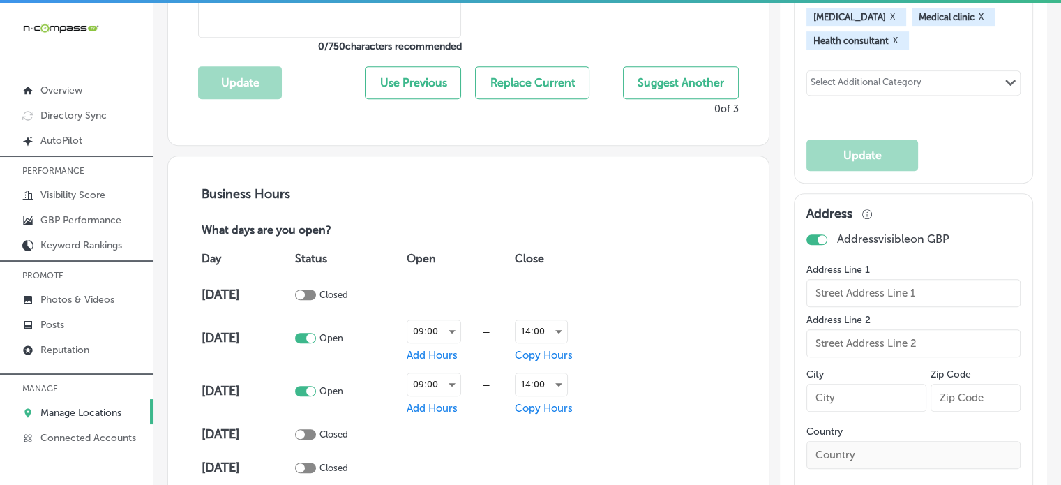
type input "[STREET_ADDRESS][PERSON_NAME]"
type input "McComb"
type input "39648"
type input "US"
type input "https://www.msaac.com/"
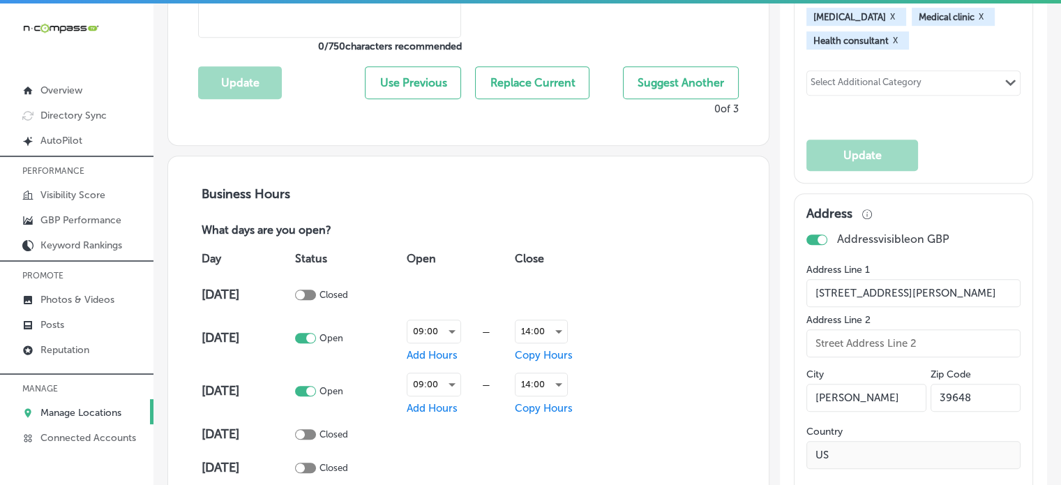
type textarea "Mississippi Asthma & Allergy Clinic, P. A. offers trusted care for asthma and a…"
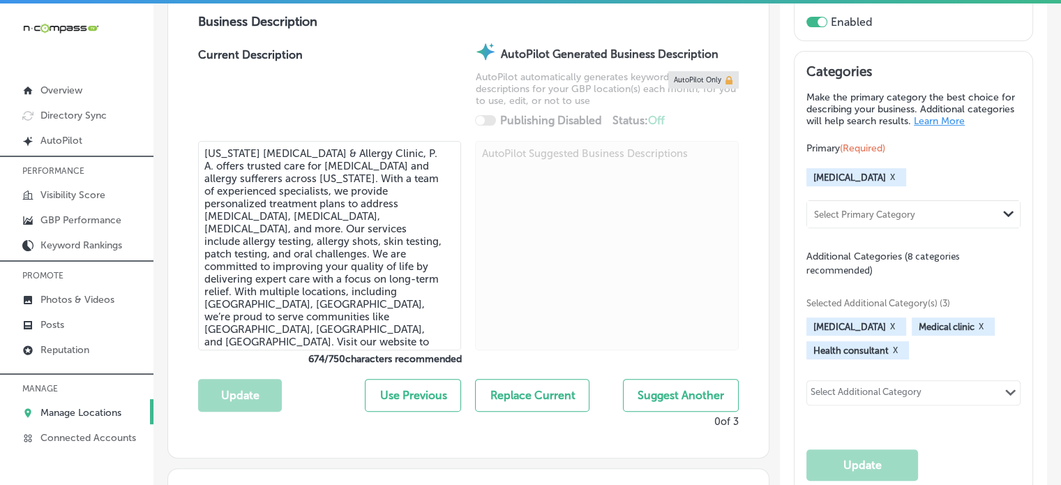
type input "+1 601 906 1525"
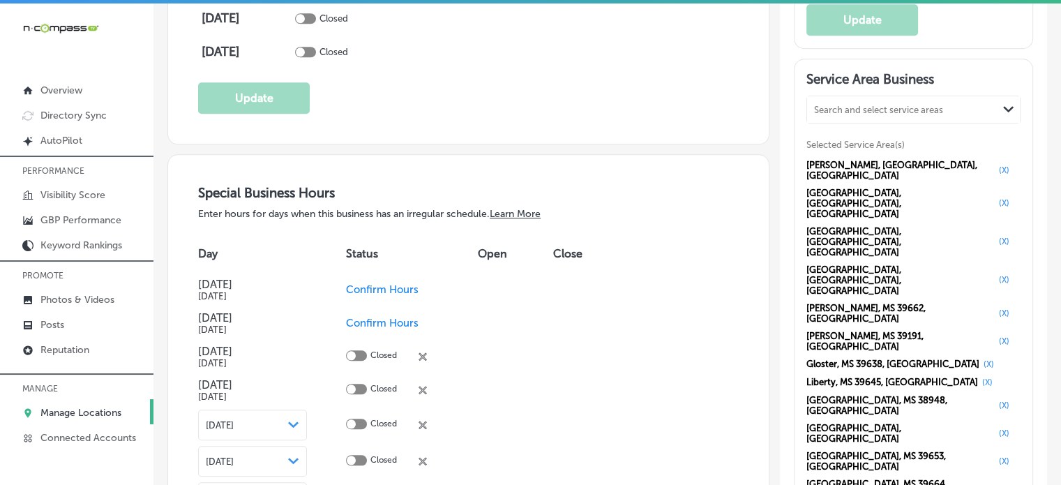
scroll to position [1265, 0]
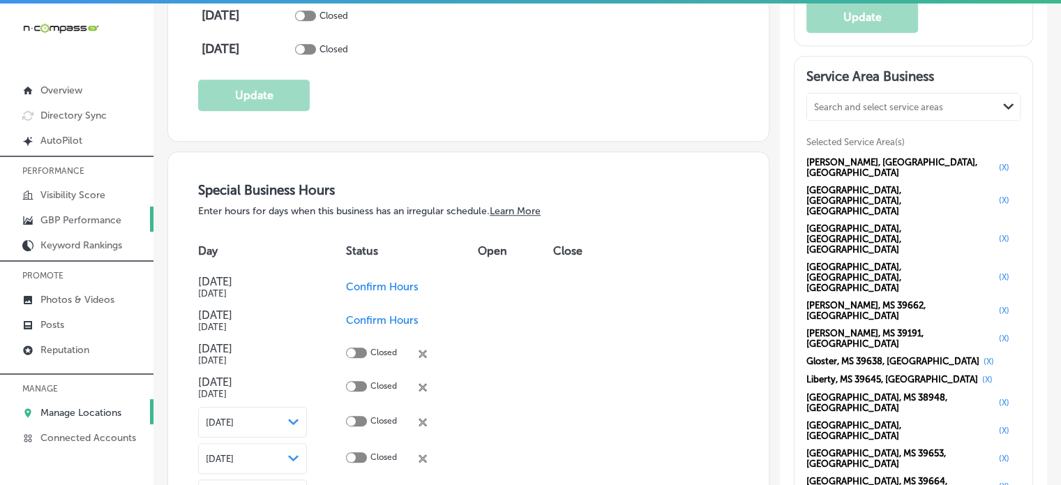
click at [77, 218] on p "GBP Performance" at bounding box center [80, 220] width 81 height 12
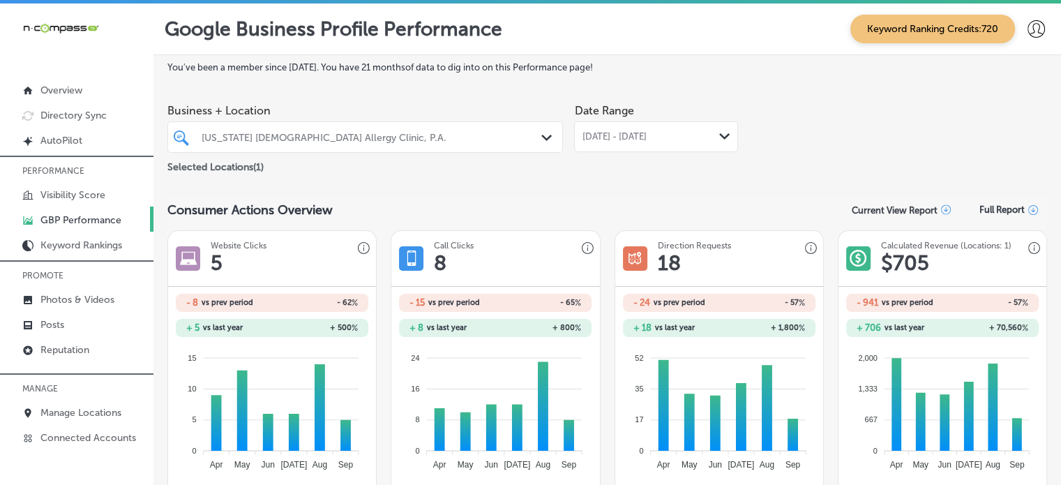
click at [646, 135] on span "Sep 01, 2025 - Sep 30, 2025" at bounding box center [614, 136] width 64 height 11
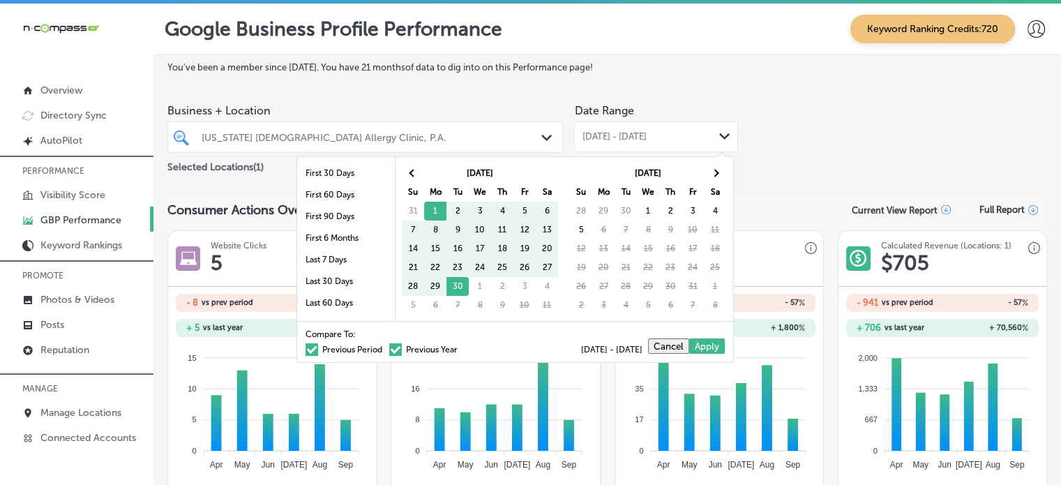
click at [349, 348] on label "Previous Period" at bounding box center [344, 349] width 77 height 8
click at [385, 348] on input "Previous Period" at bounding box center [385, 348] width 0 height 0
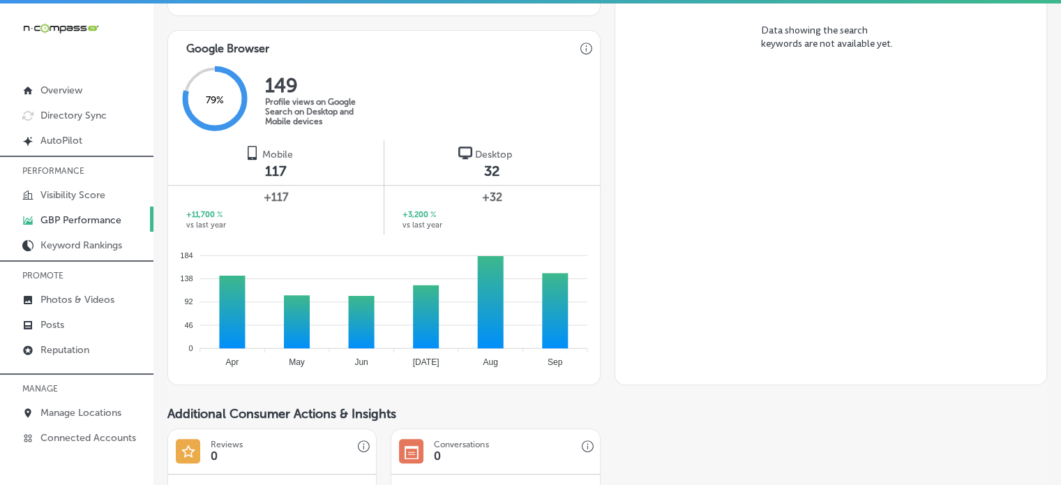
scroll to position [851, 0]
click at [115, 402] on link "Manage Locations" at bounding box center [77, 411] width 154 height 25
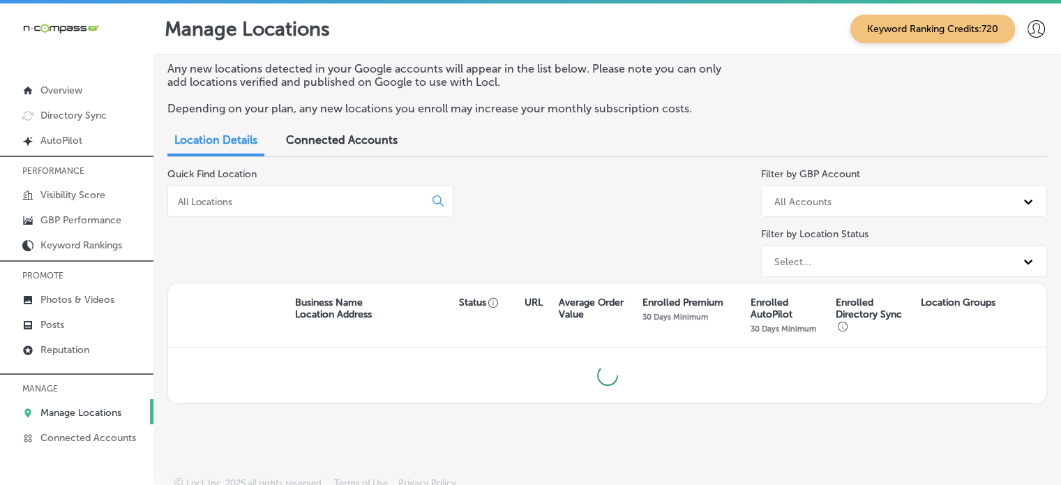
click at [318, 193] on div at bounding box center [310, 201] width 286 height 31
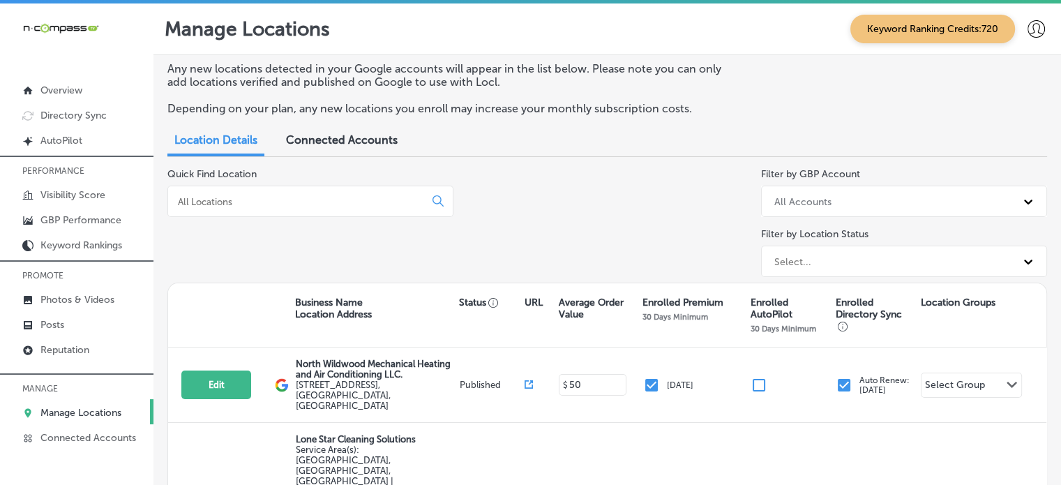
click at [327, 209] on div at bounding box center [310, 201] width 286 height 31
click at [327, 203] on input "a" at bounding box center [299, 201] width 245 height 13
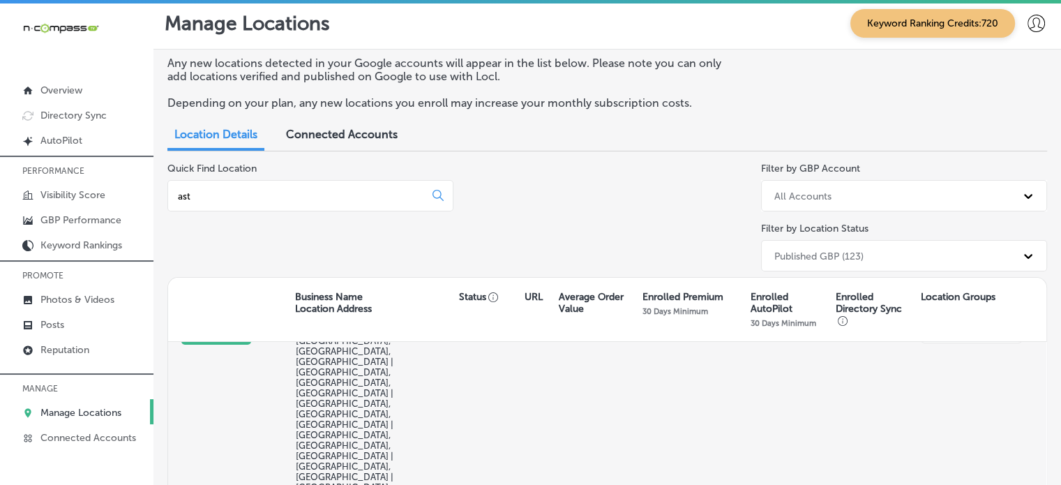
scroll to position [318, 0]
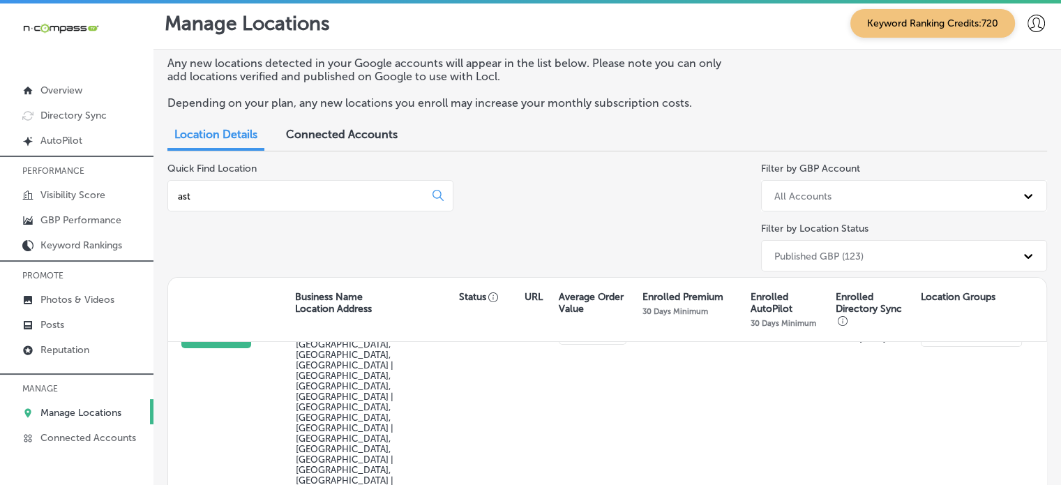
type input "ast"
select select "US"
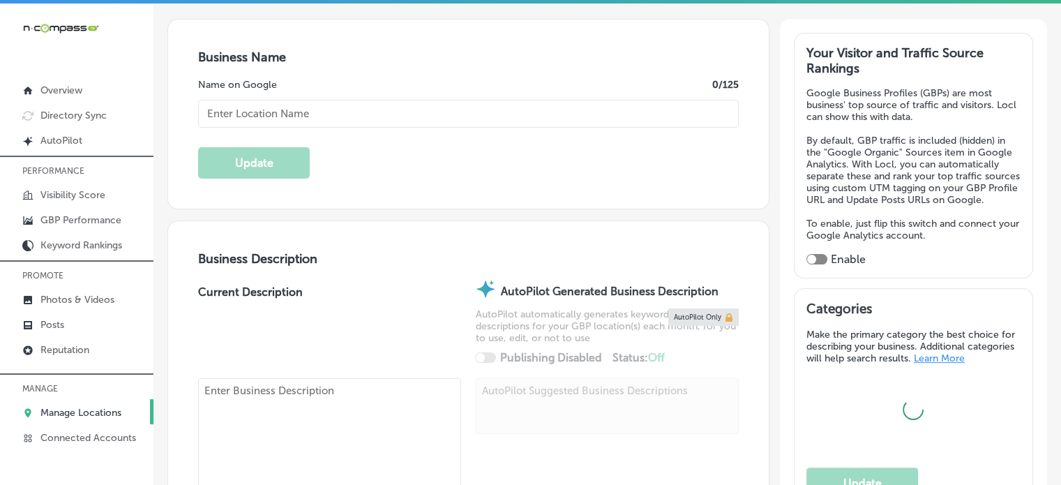
type input "[US_STATE] [DEMOGRAPHIC_DATA] Allergy Clinic, P.A."
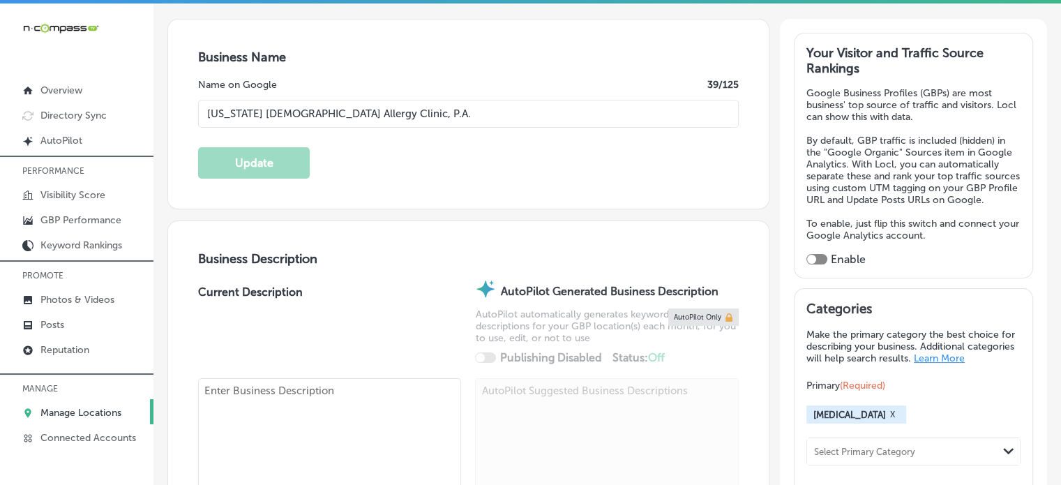
type input "[STREET_ADDRESS][PERSON_NAME]"
type input "[PERSON_NAME]"
type input "39648"
type input "US"
type input "https://www.msaac.com/"
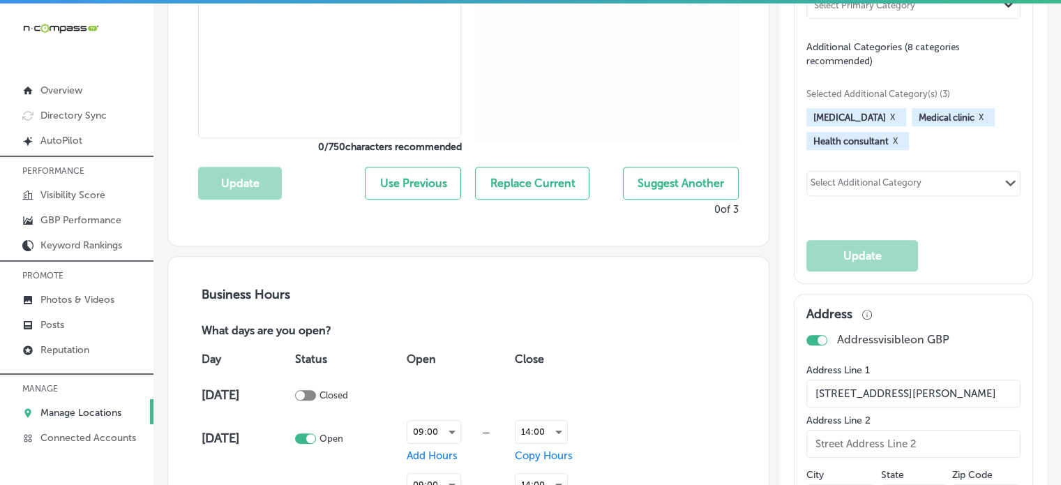
checkbox input "true"
type textarea "Mississippi Asthma & Allergy Clinic, P. A. offers trusted care for asthma and a…"
type input "+1 601 906 1525"
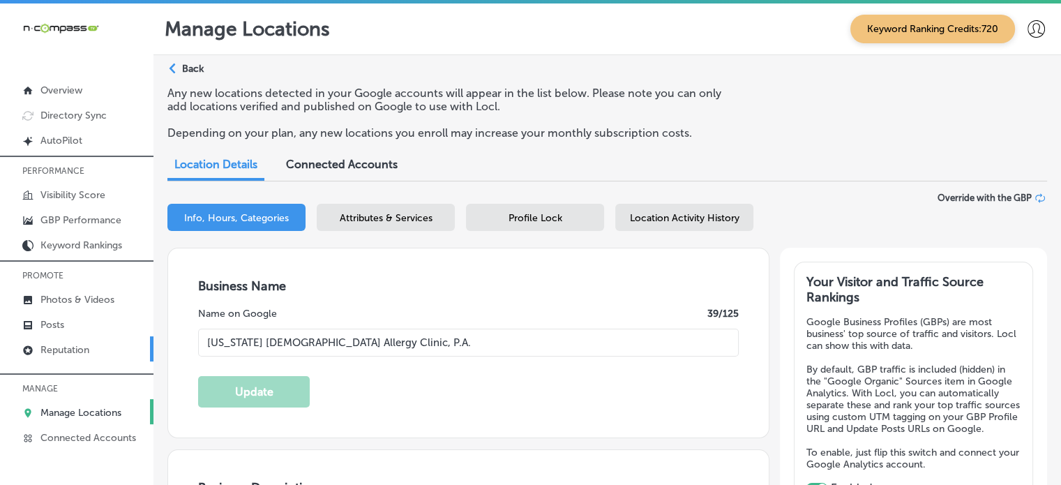
click at [59, 349] on p "Reputation" at bounding box center [64, 350] width 49 height 12
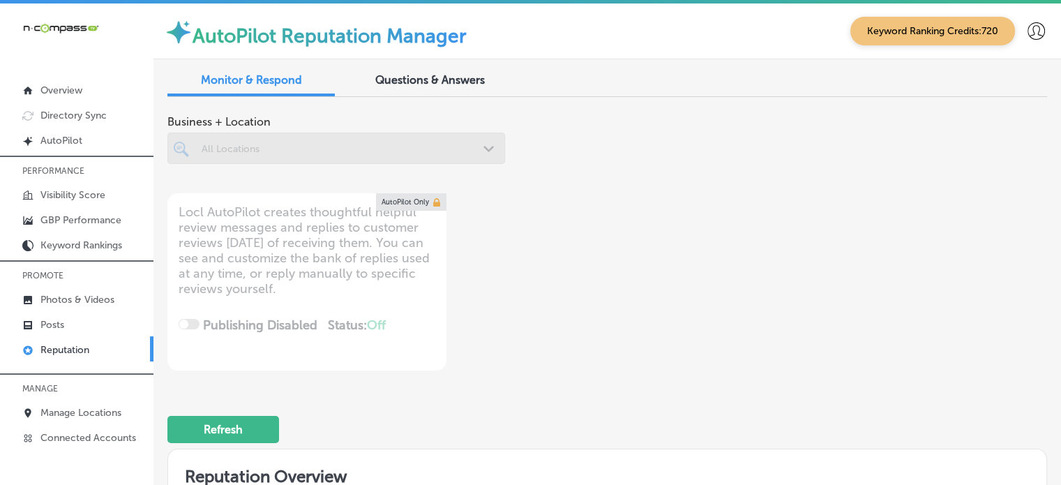
click at [341, 142] on div at bounding box center [336, 148] width 338 height 31
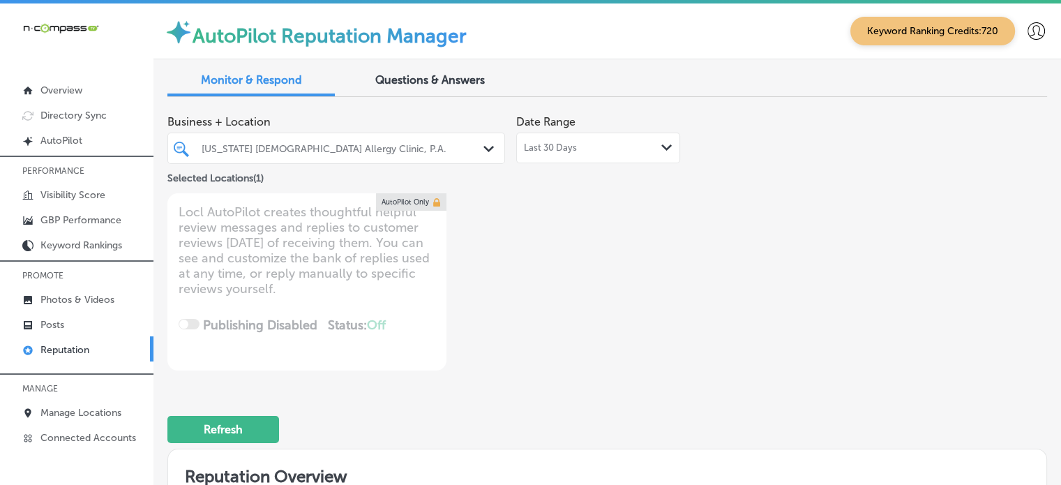
click at [341, 142] on div "[US_STATE] [DEMOGRAPHIC_DATA] Allergy Clinic, P.A." at bounding box center [343, 148] width 283 height 12
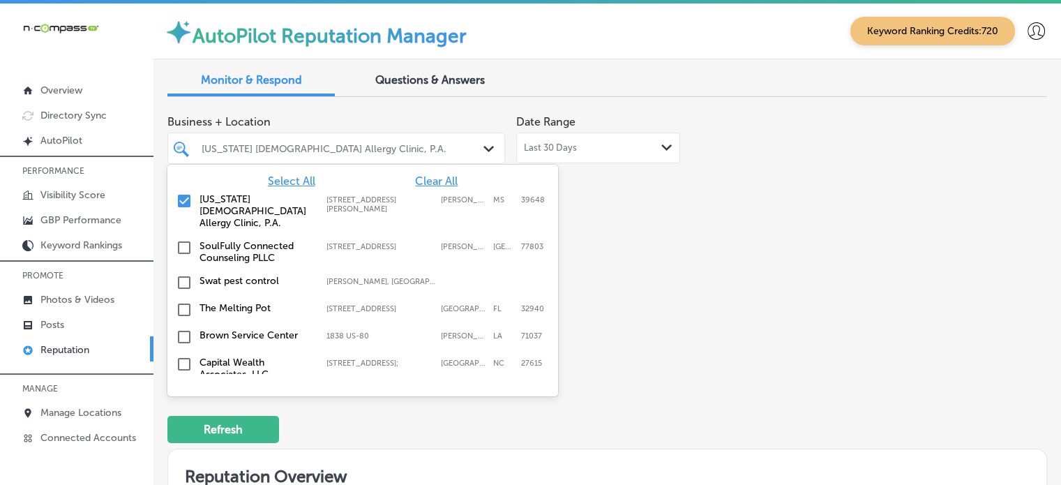
click at [424, 182] on span "Clear All" at bounding box center [436, 180] width 43 height 13
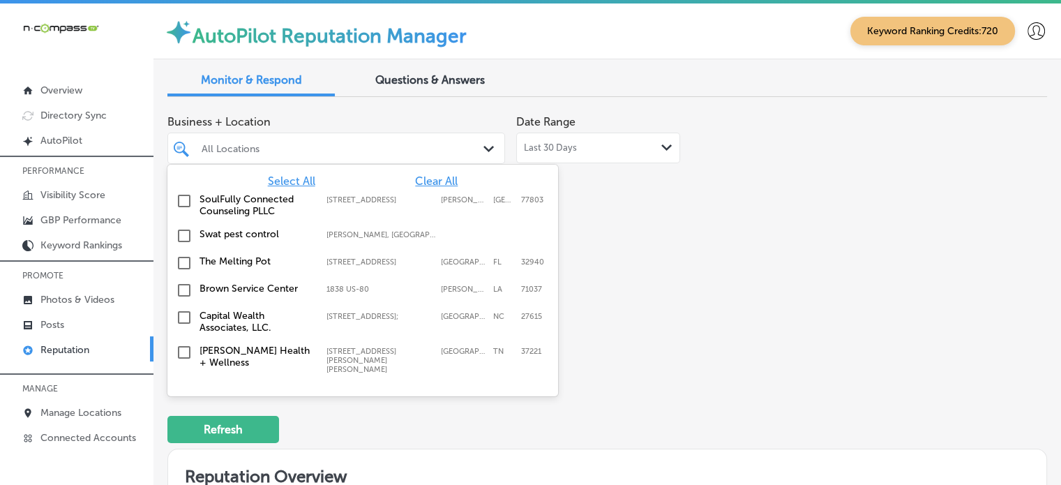
click at [285, 181] on span "Select All" at bounding box center [291, 180] width 47 height 13
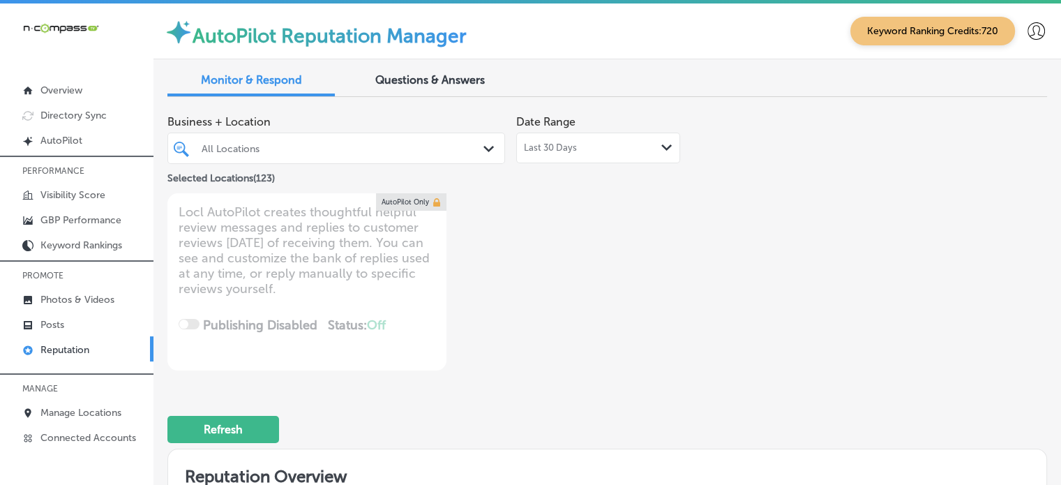
click at [609, 264] on div "Business + Location All Locations Path Created with Sketch. Selected Locations …" at bounding box center [431, 239] width 528 height 262
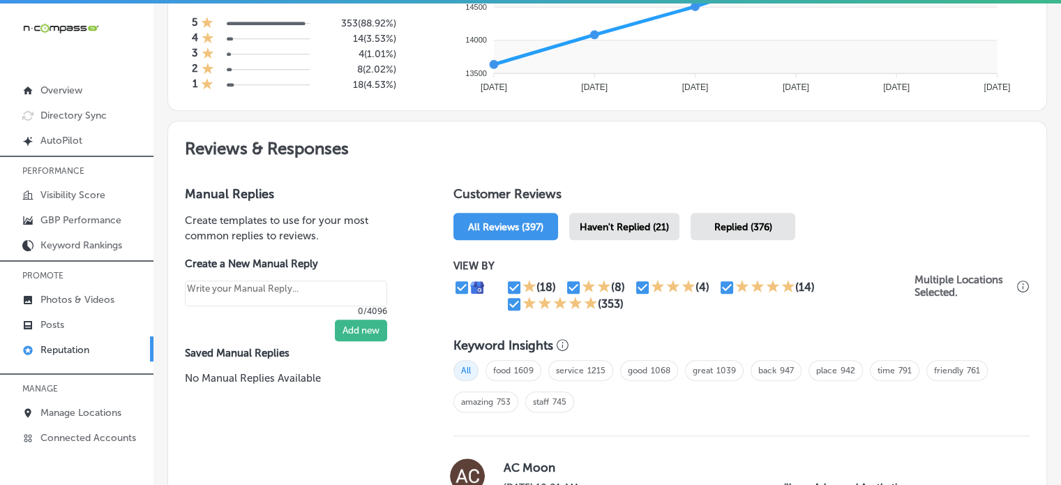
scroll to position [656, 0]
click at [613, 234] on div "Haven't Replied (21)" at bounding box center [624, 225] width 110 height 27
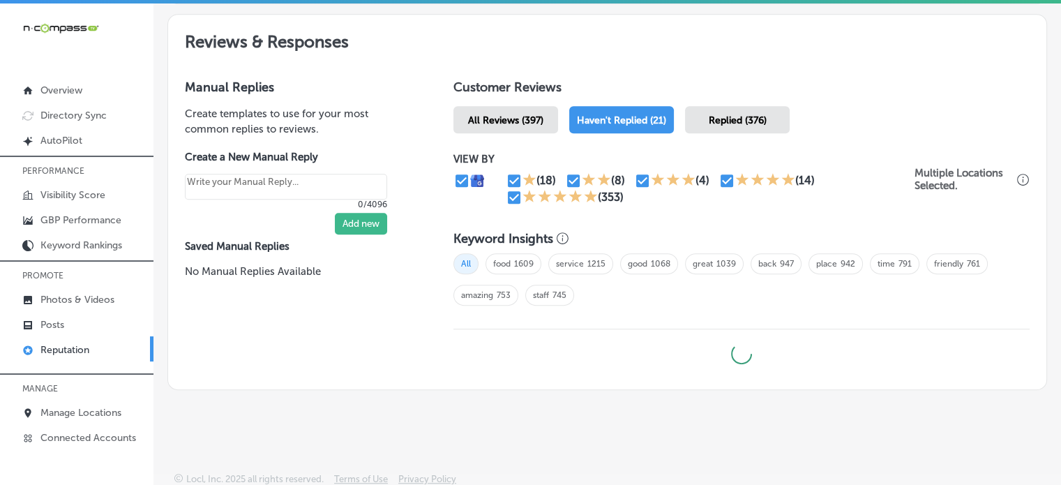
type textarea "x"
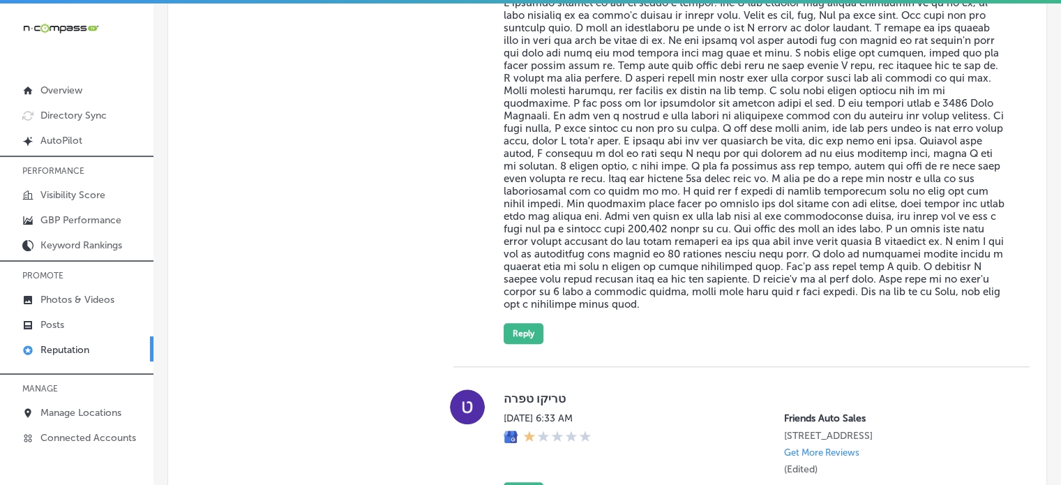
scroll to position [1211, 0]
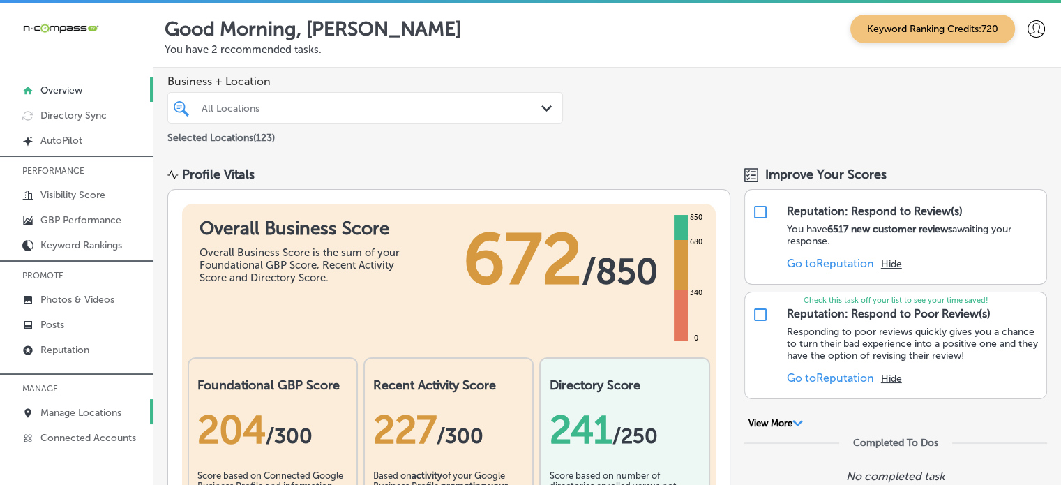
drag, startPoint x: 0, startPoint y: 0, endPoint x: 82, endPoint y: 406, distance: 414.4
click at [82, 407] on p "Manage Locations" at bounding box center [80, 413] width 81 height 12
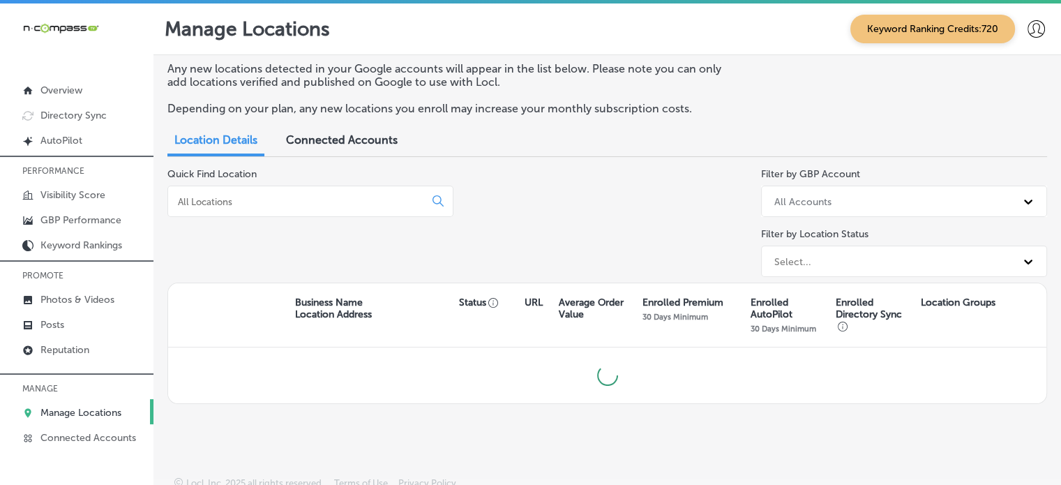
click at [296, 204] on input at bounding box center [299, 201] width 245 height 13
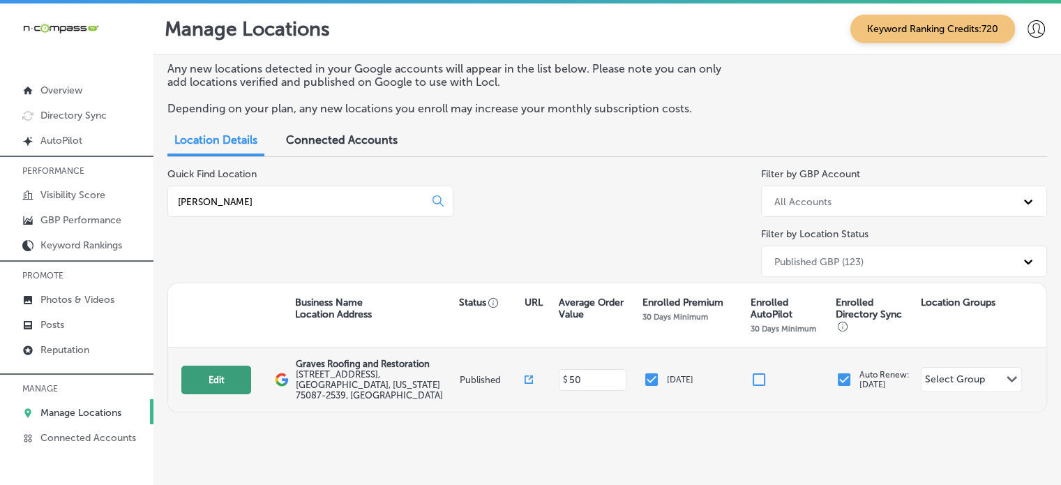
type input "graves"
click at [221, 378] on button "Edit" at bounding box center [216, 380] width 70 height 29
select select "US"
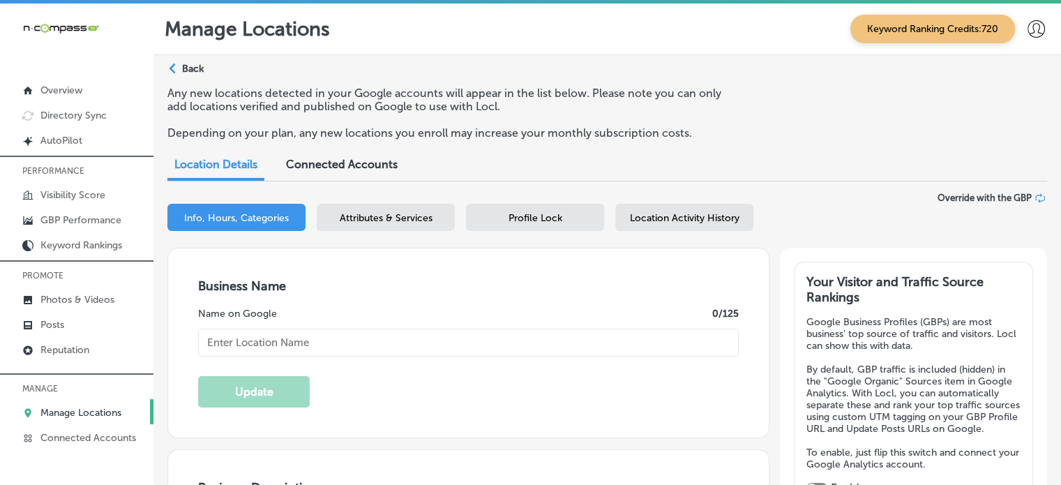
checkbox input "true"
type input "Graves Roofing and Restoration"
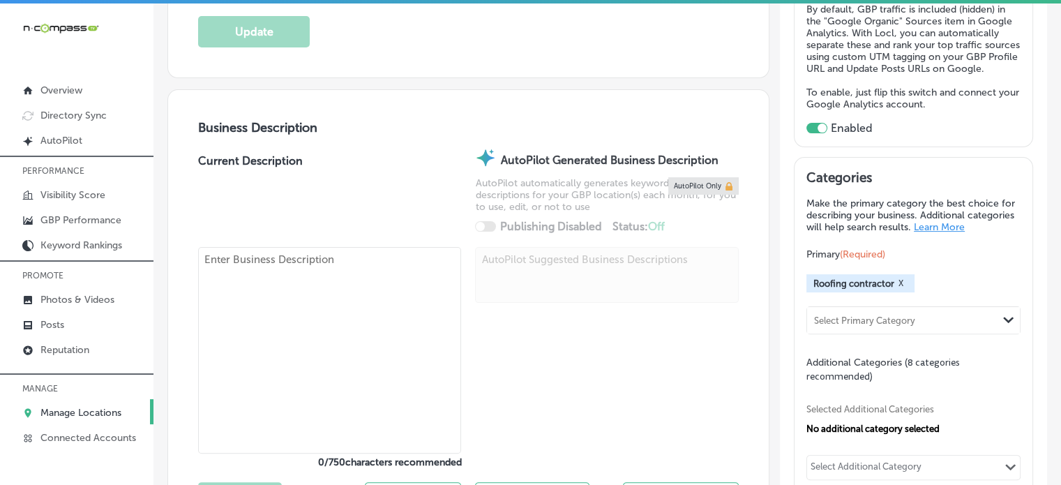
type input "2026 Hwy 66"
type input "Rockwall"
type input "75087-2539"
type input "US"
type input "https://www.gravesroofing.com/"
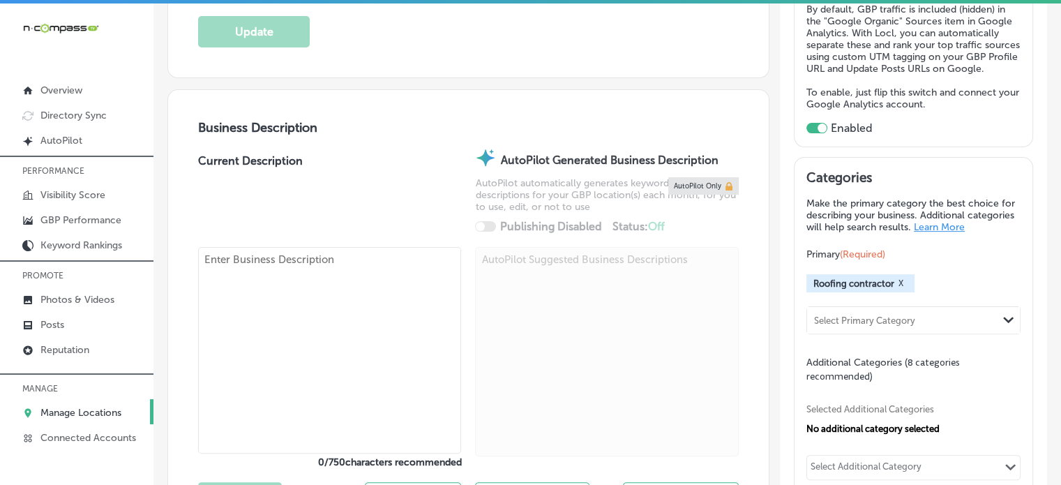
type textarea "Graves Roofing & Restoration is a trusted roofing contractor based in Rockwall,…"
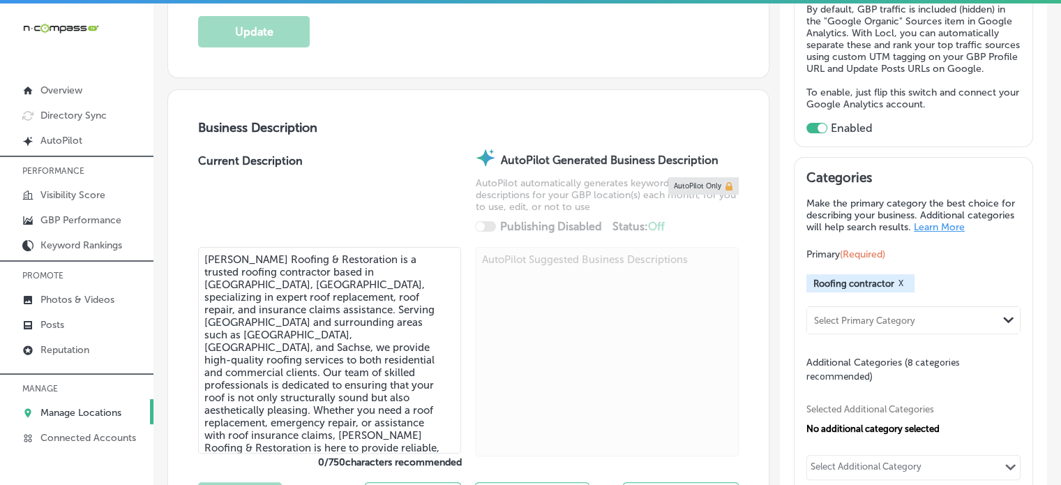
type input "+1 214 205 3274"
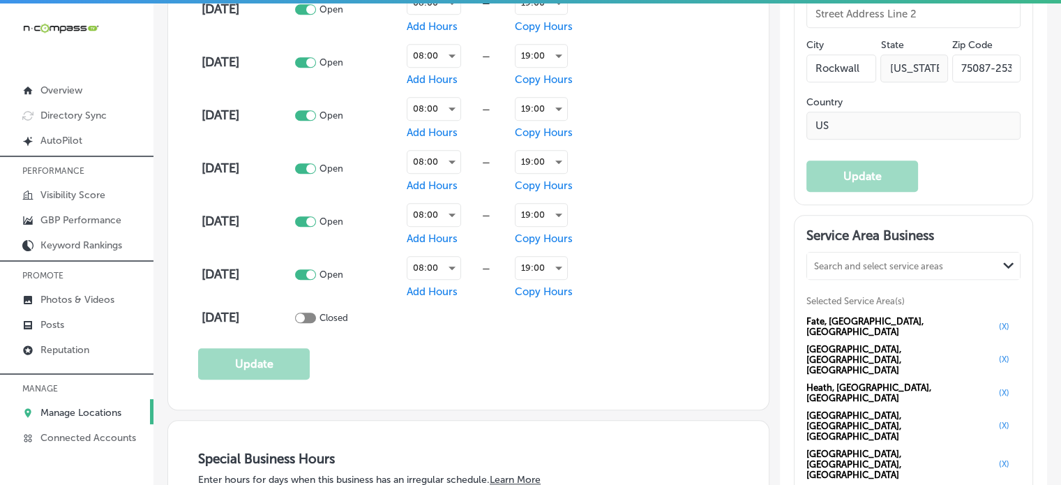
scroll to position [1076, 0]
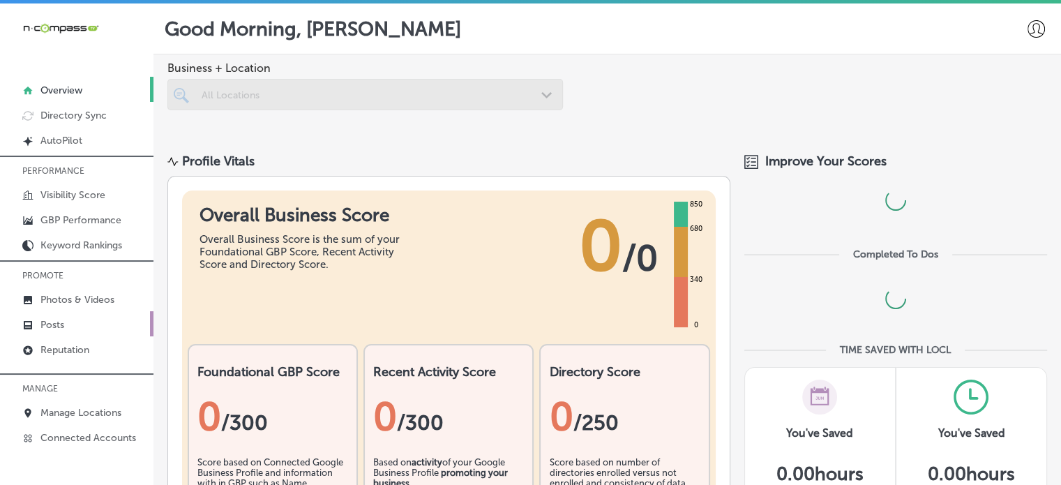
click at [65, 323] on link "Posts" at bounding box center [77, 323] width 154 height 25
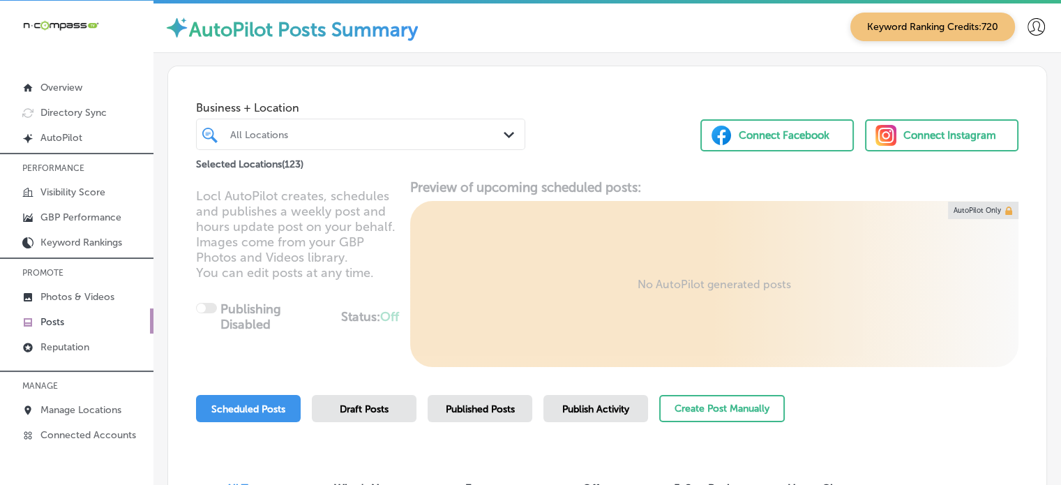
scroll to position [161, 0]
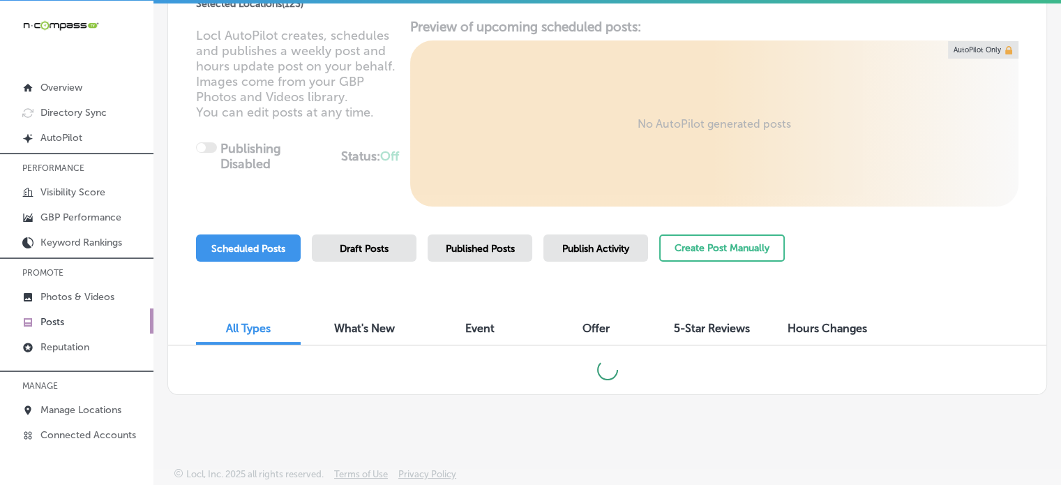
click at [493, 250] on span "Published Posts" at bounding box center [480, 249] width 69 height 12
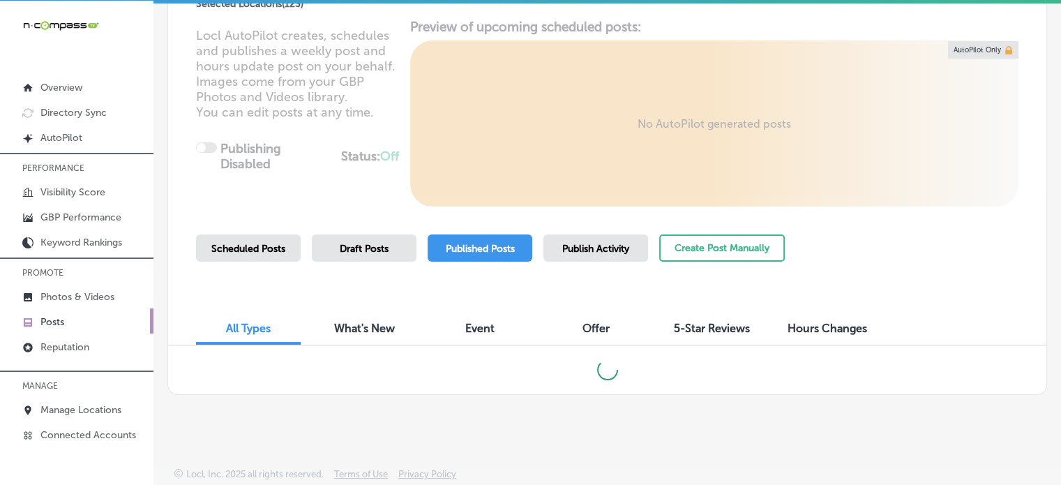
scroll to position [0, 0]
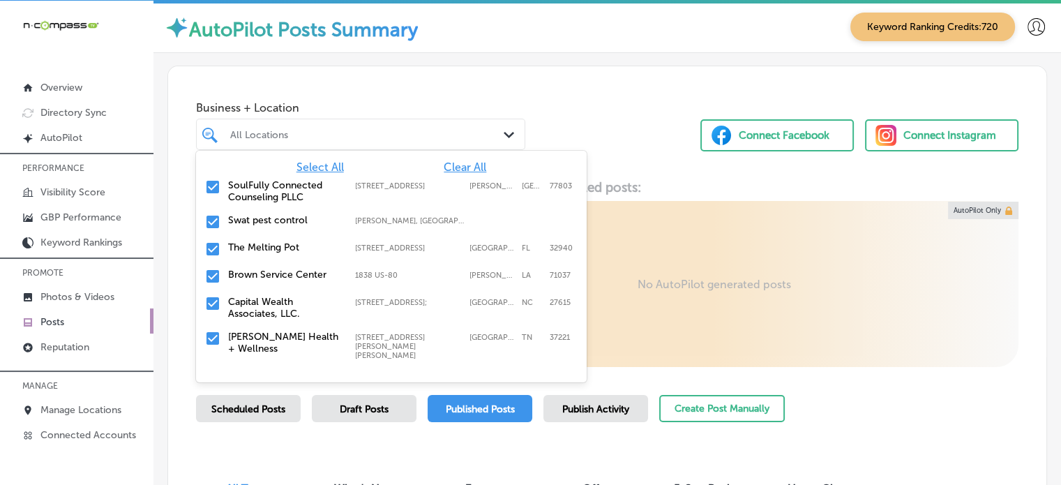
click at [422, 133] on div "All Locations" at bounding box center [367, 134] width 275 height 12
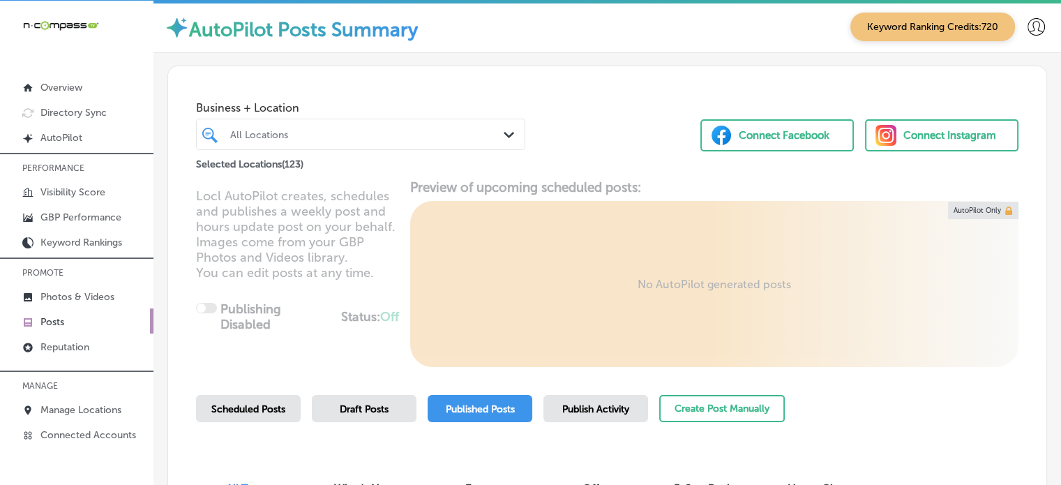
click at [422, 133] on div "All Locations" at bounding box center [367, 134] width 275 height 12
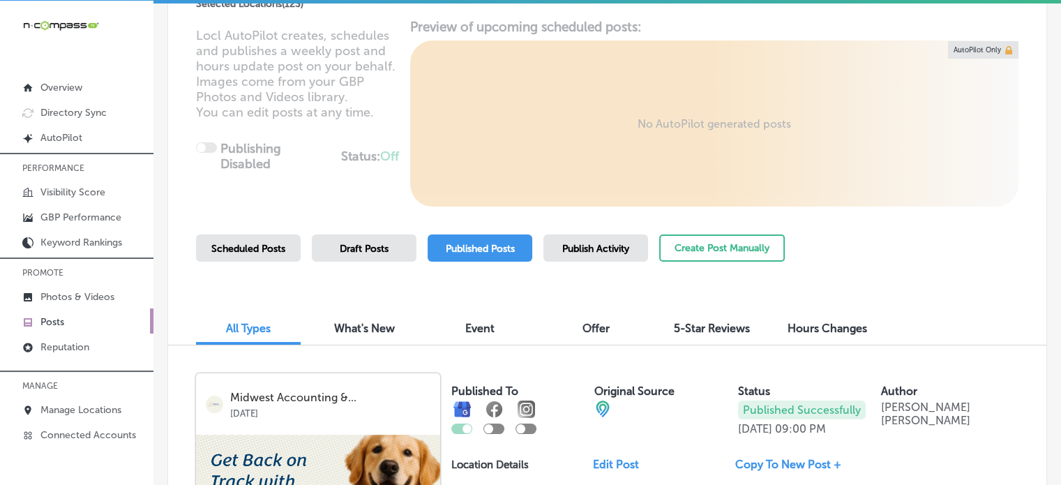
click at [620, 248] on span "Publish Activity" at bounding box center [595, 249] width 67 height 12
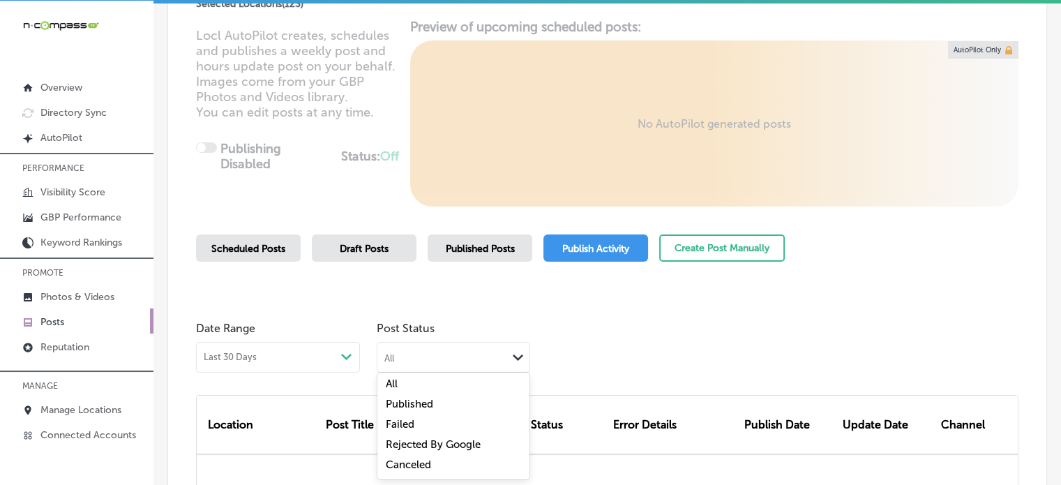
click at [434, 354] on div "All" at bounding box center [443, 356] width 130 height 13
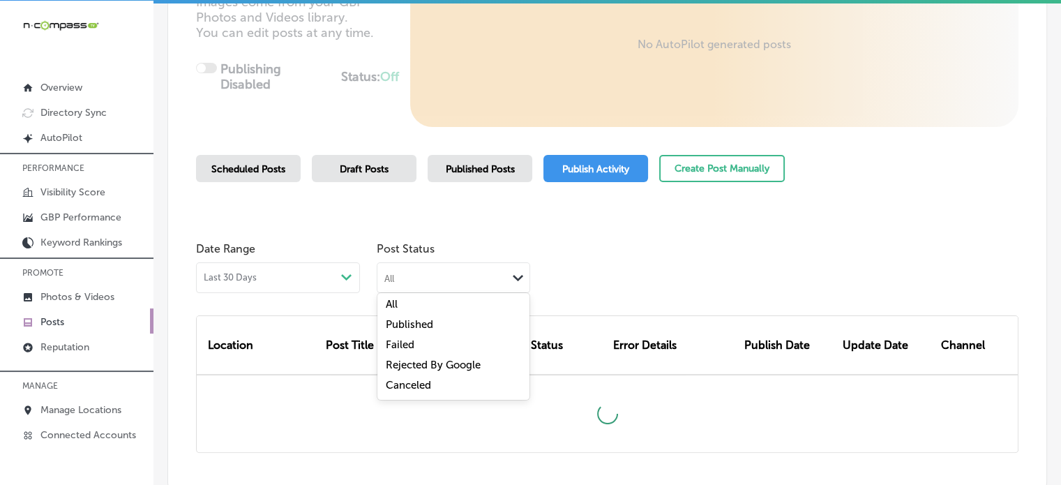
scroll to position [241, 0]
click at [413, 341] on label "Failed" at bounding box center [400, 344] width 29 height 13
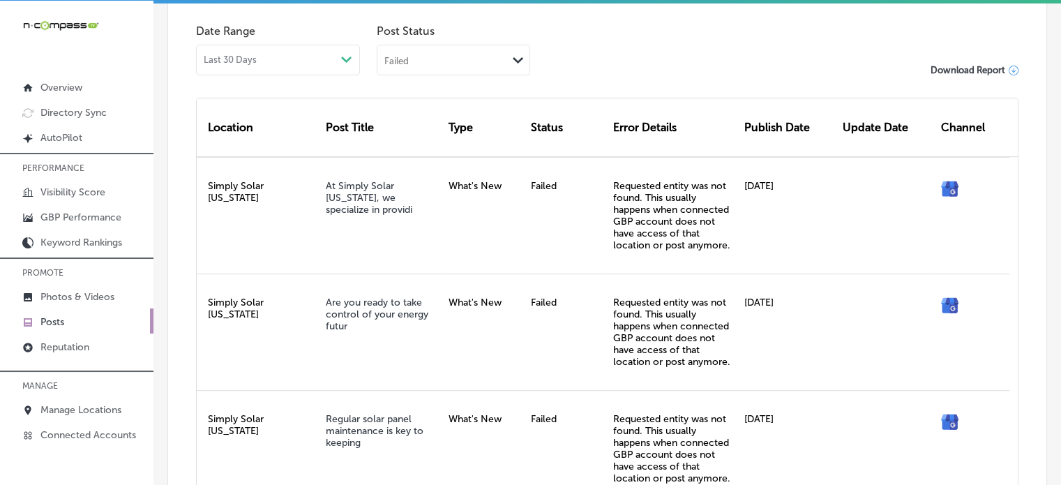
scroll to position [458, 0]
click at [472, 66] on div "Failed Path Created with Sketch." at bounding box center [454, 58] width 152 height 27
click at [442, 147] on label "Rejected By Google" at bounding box center [433, 147] width 95 height 13
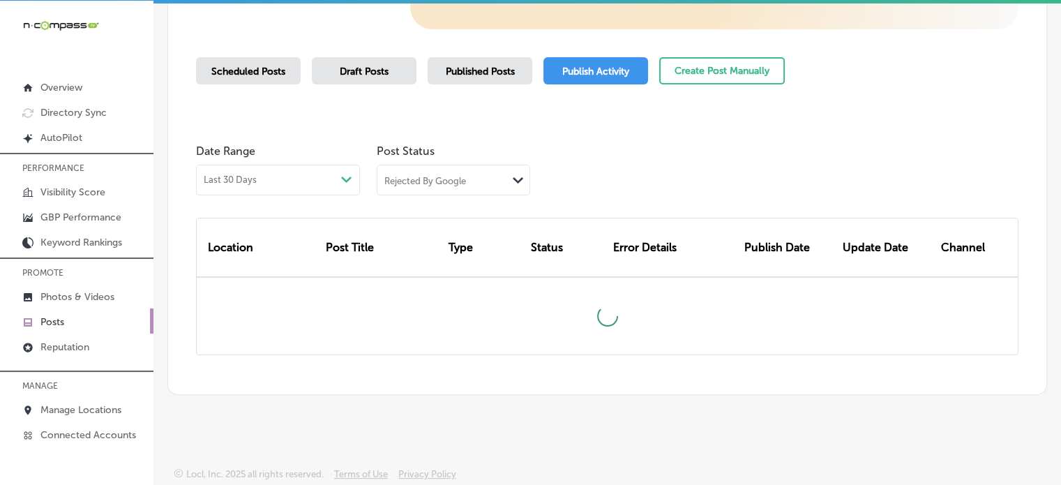
scroll to position [341, 0]
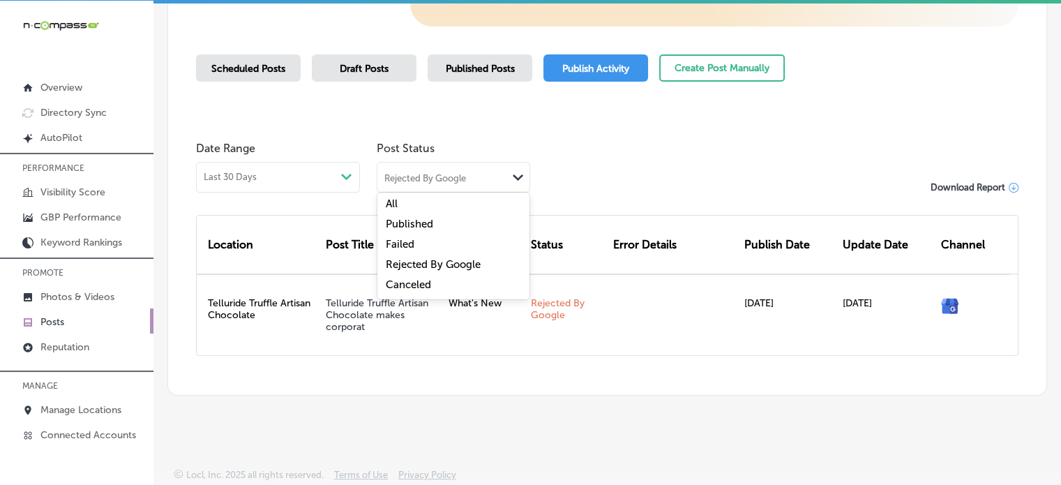
click at [502, 167] on div "Rejected By Google Path Created with Sketch." at bounding box center [454, 176] width 152 height 27
click at [426, 283] on label "Canceled" at bounding box center [408, 284] width 45 height 13
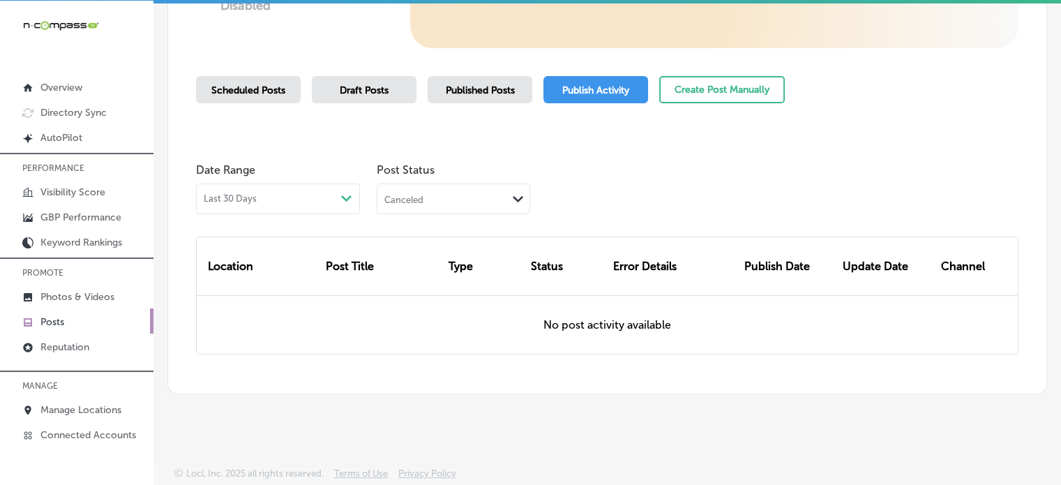
scroll to position [318, 0]
drag, startPoint x: 448, startPoint y: 197, endPoint x: 422, endPoint y: 283, distance: 89.8
click at [422, 215] on div "option Canceled, selected. option Rejected By Google focused, 4 of 5. 5 results…" at bounding box center [454, 199] width 154 height 31
click at [422, 283] on label "Rejected By Google" at bounding box center [433, 287] width 95 height 13
